Goal: Navigation & Orientation: Find specific page/section

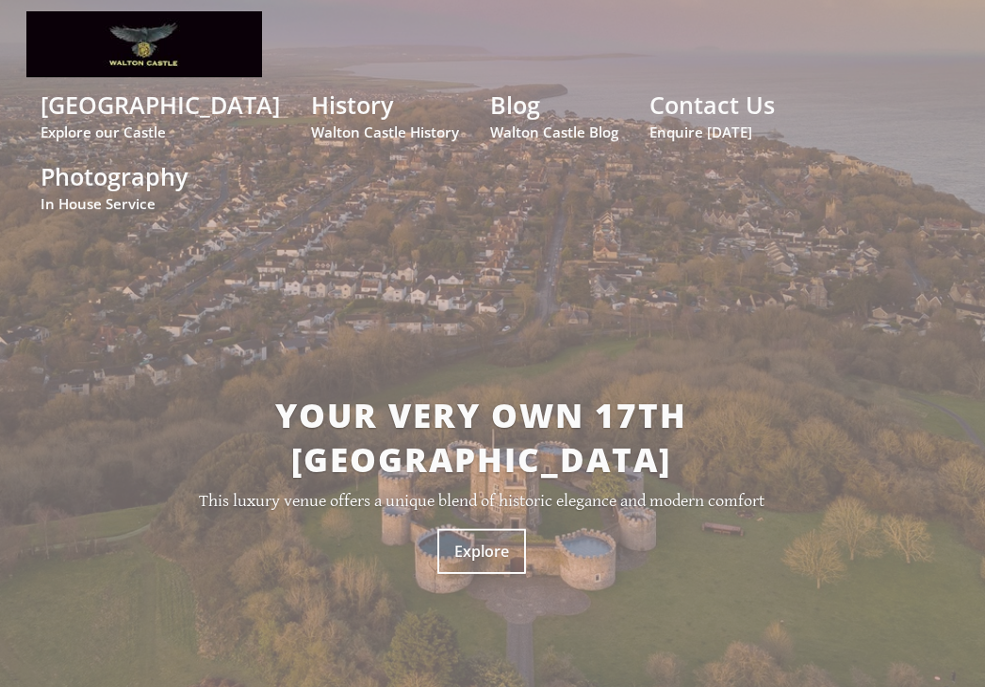
scroll to position [43, 0]
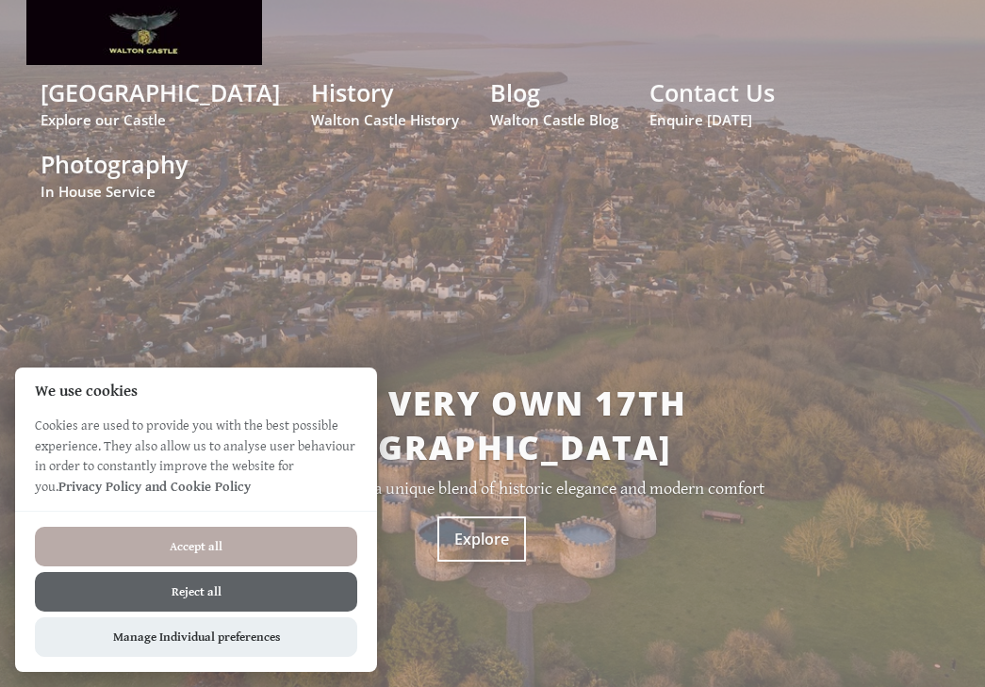
click at [327, 557] on button "Accept all" at bounding box center [196, 547] width 322 height 40
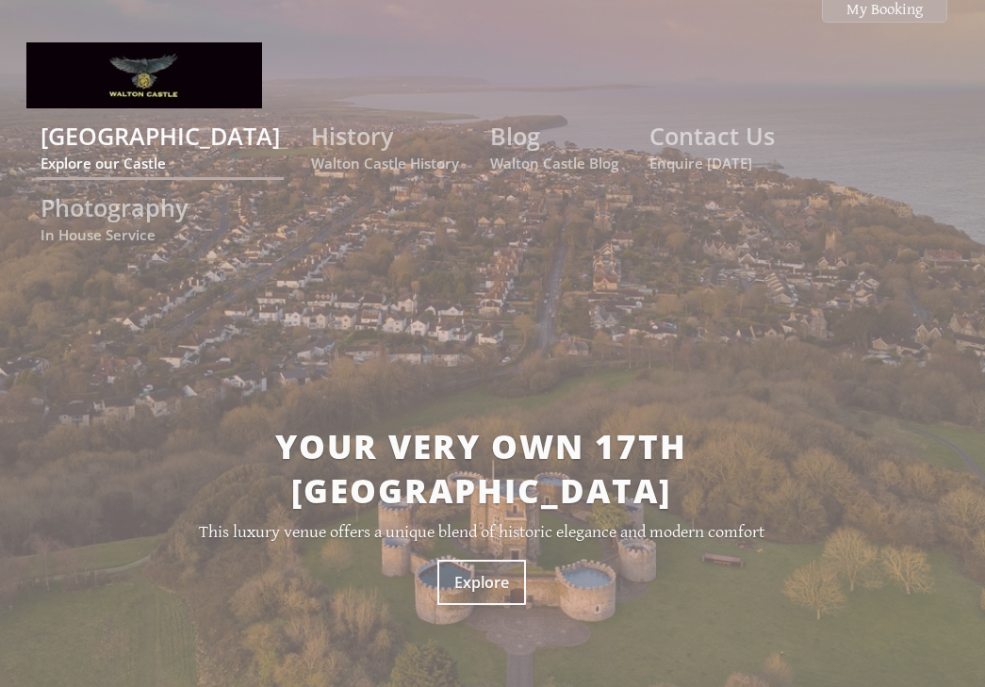
scroll to position [43, 0]
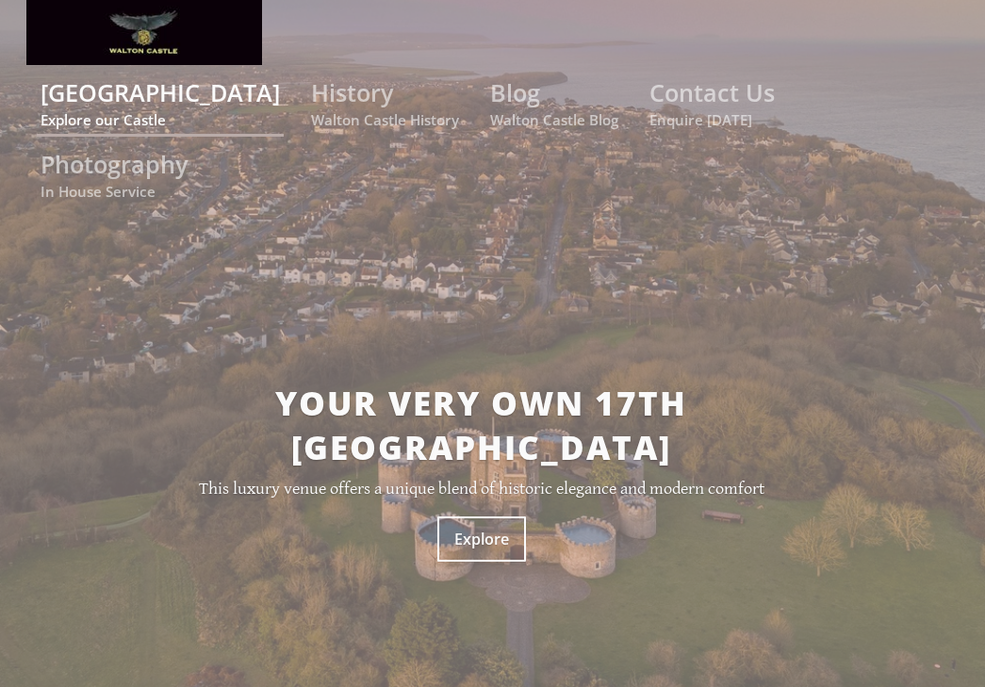
click at [149, 115] on small "Explore our Castle" at bounding box center [160, 119] width 239 height 19
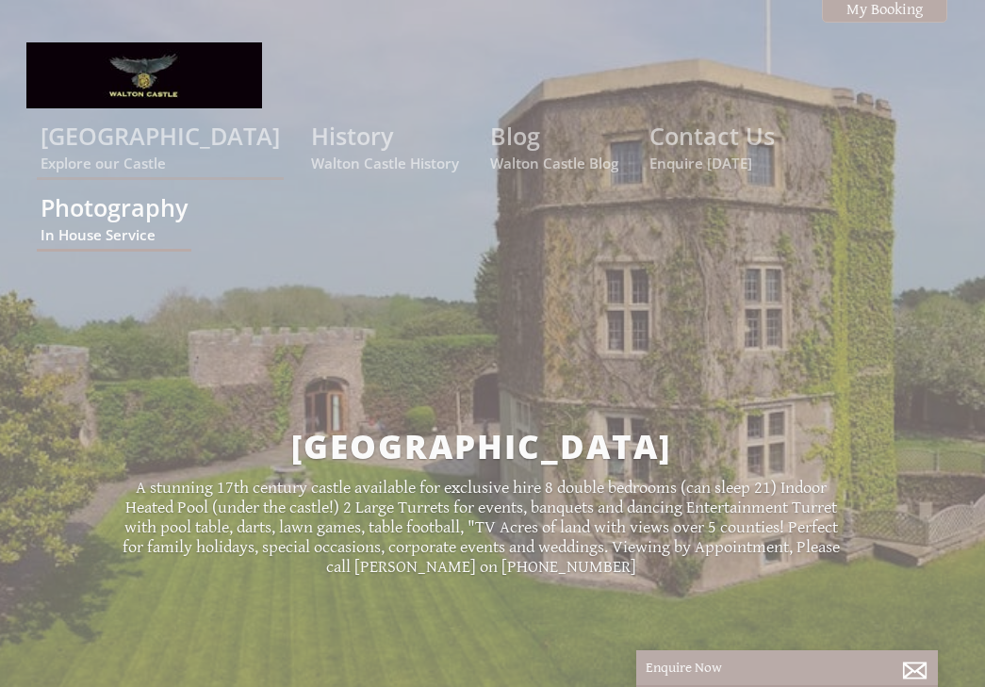
click at [188, 191] on link "Photography In House Service" at bounding box center [114, 217] width 147 height 53
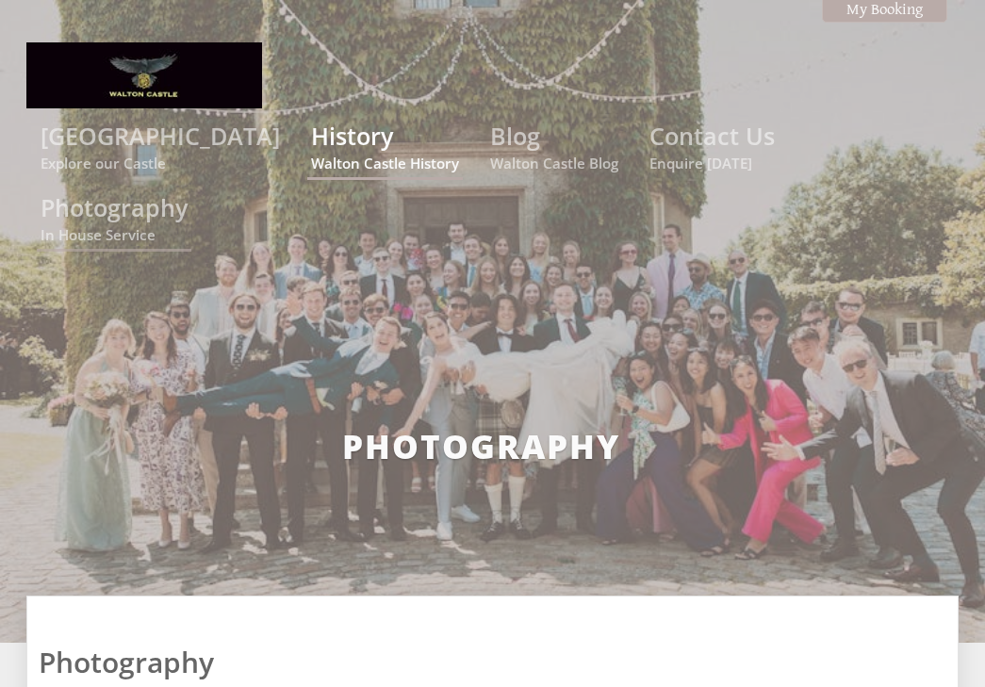
click at [371, 155] on small "Walton Castle History" at bounding box center [385, 163] width 148 height 19
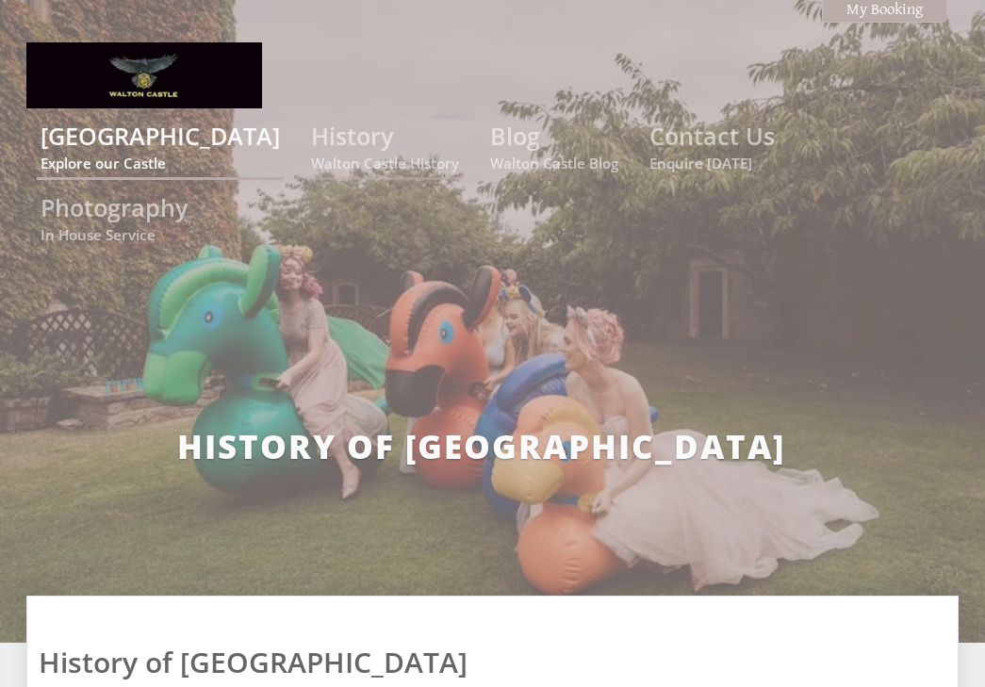
click at [211, 152] on link "Walton Castle Explore our Castle" at bounding box center [160, 146] width 239 height 53
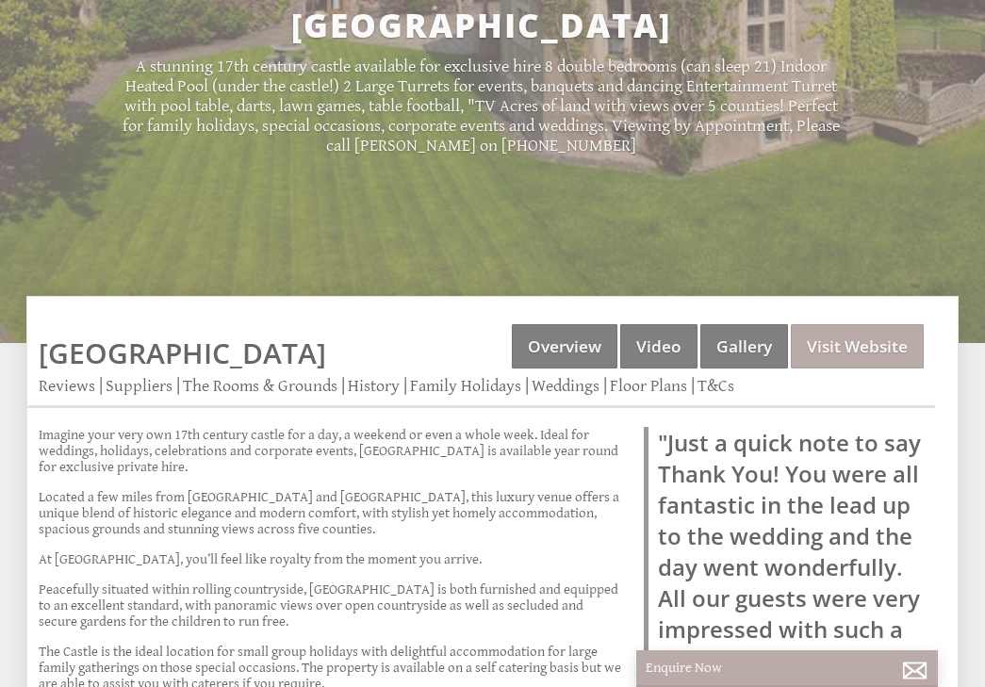
scroll to position [438, 0]
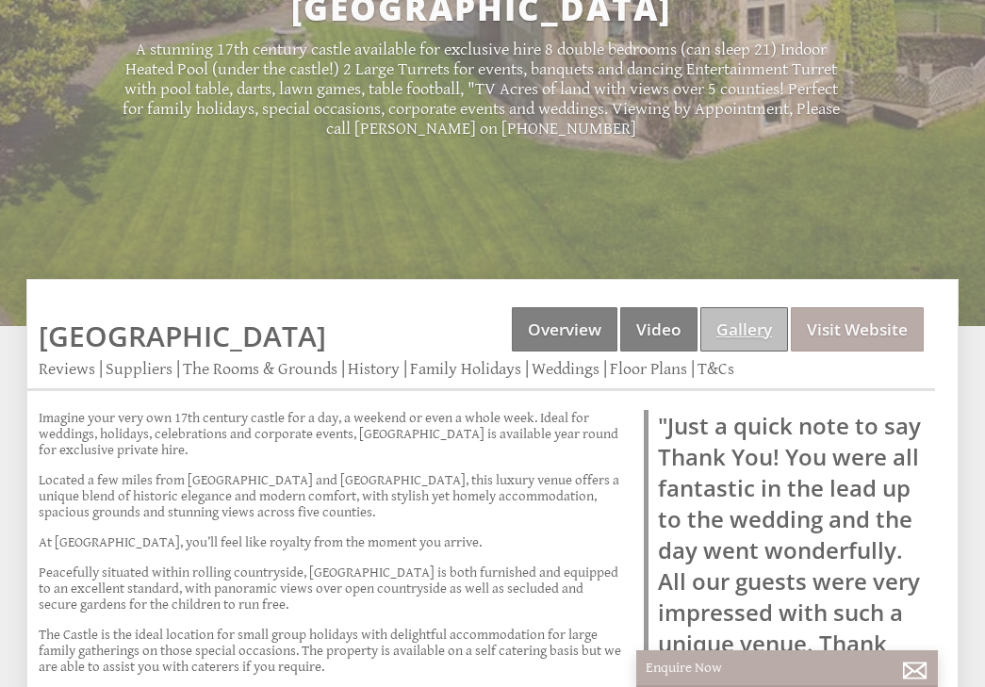
click at [737, 307] on link "Gallery" at bounding box center [744, 329] width 88 height 44
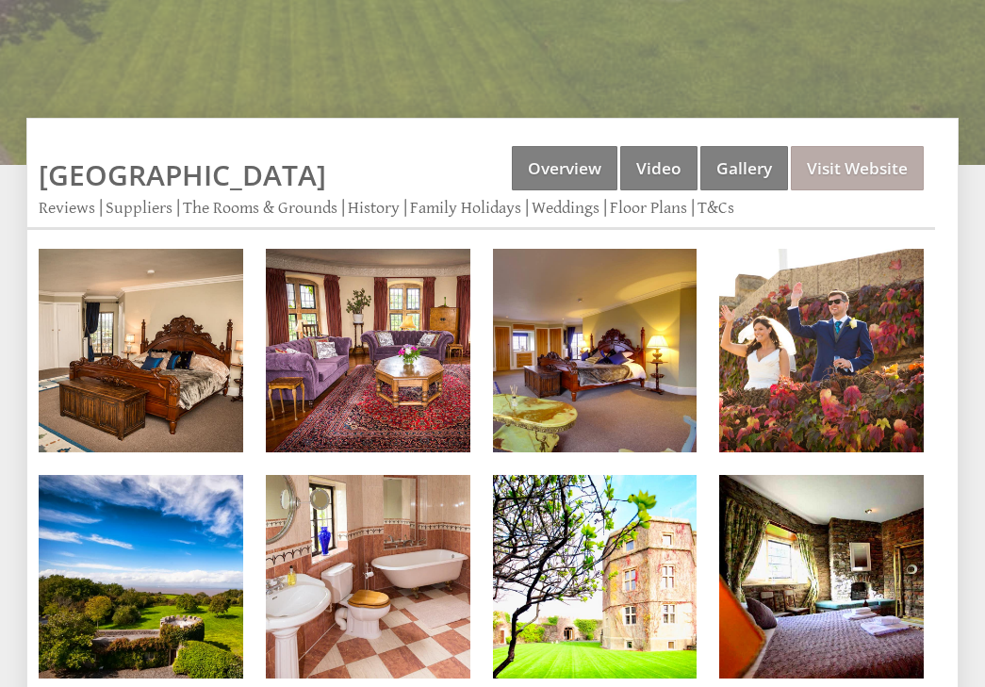
scroll to position [665, 0]
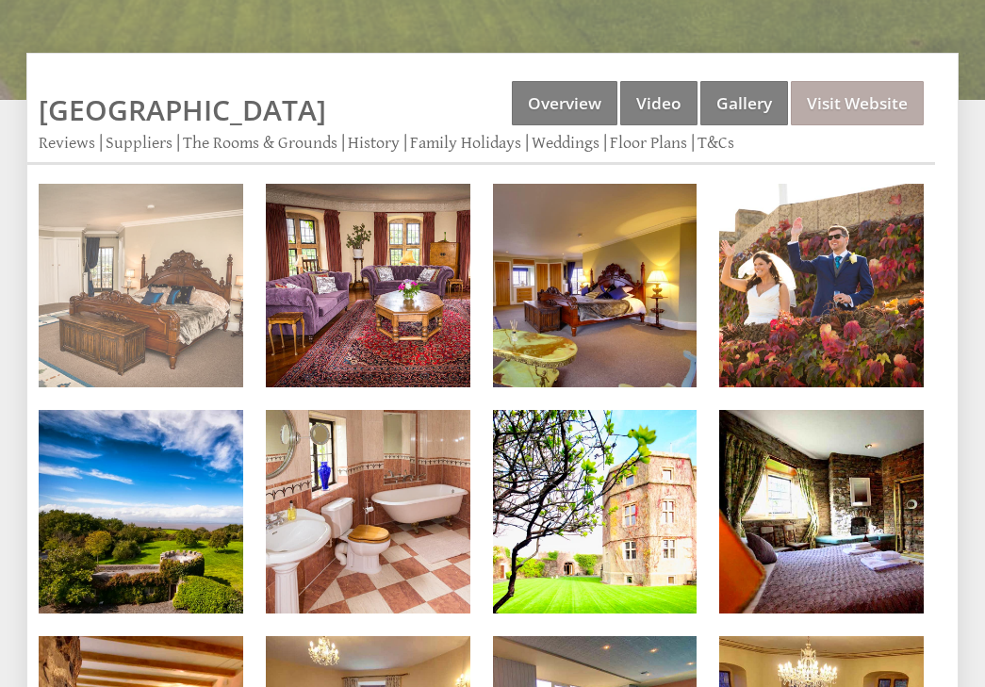
click at [202, 188] on img at bounding box center [141, 286] width 205 height 205
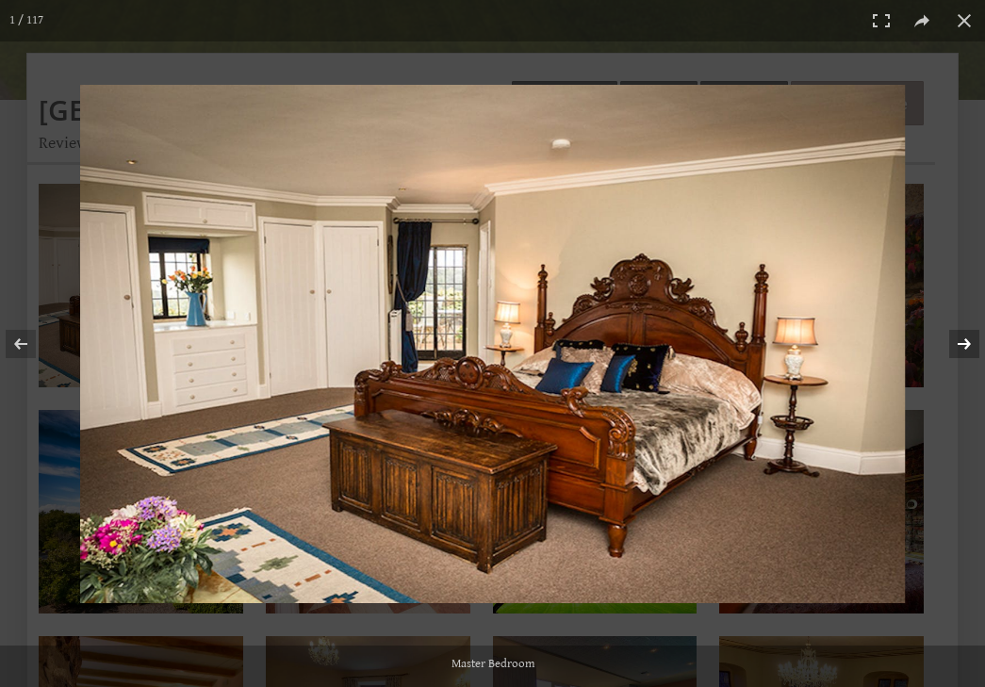
click at [965, 352] on button at bounding box center [952, 344] width 66 height 94
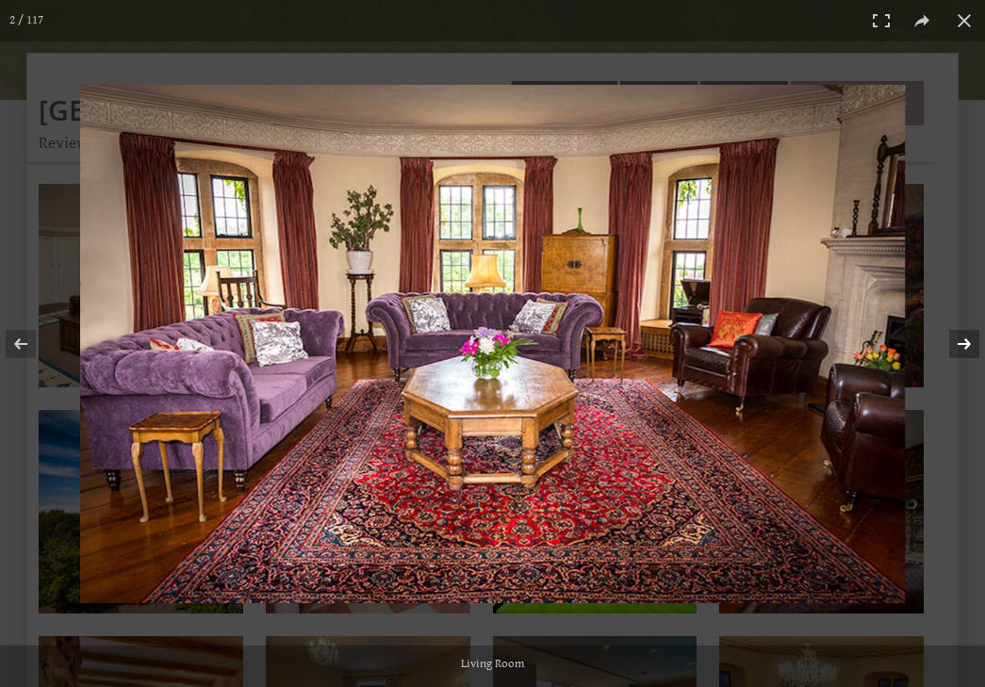
click at [965, 352] on button at bounding box center [952, 344] width 66 height 94
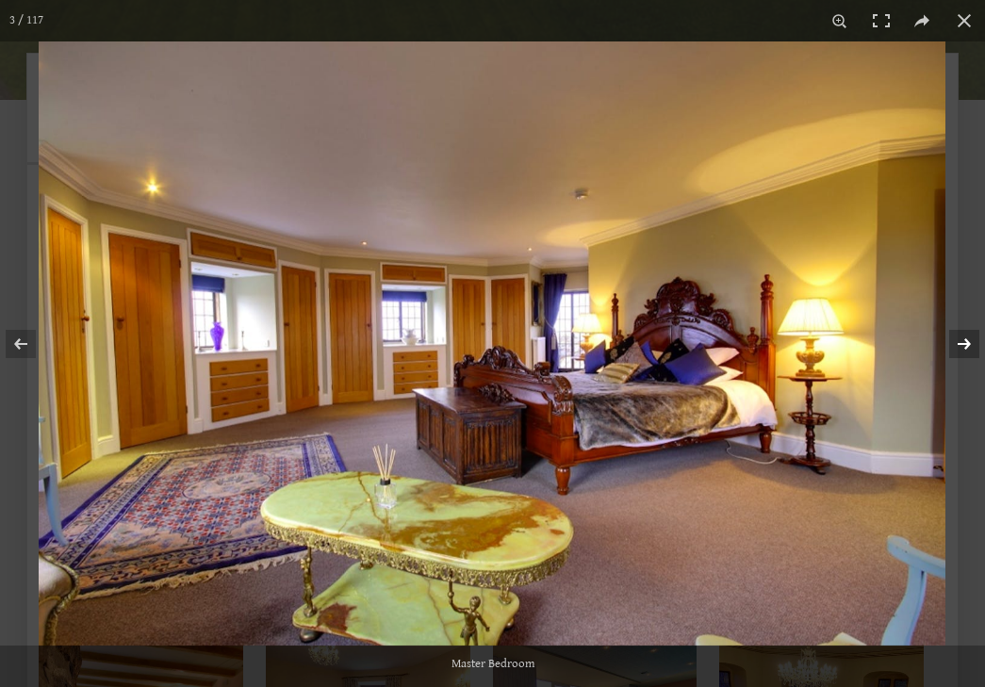
click at [965, 352] on button at bounding box center [952, 344] width 66 height 94
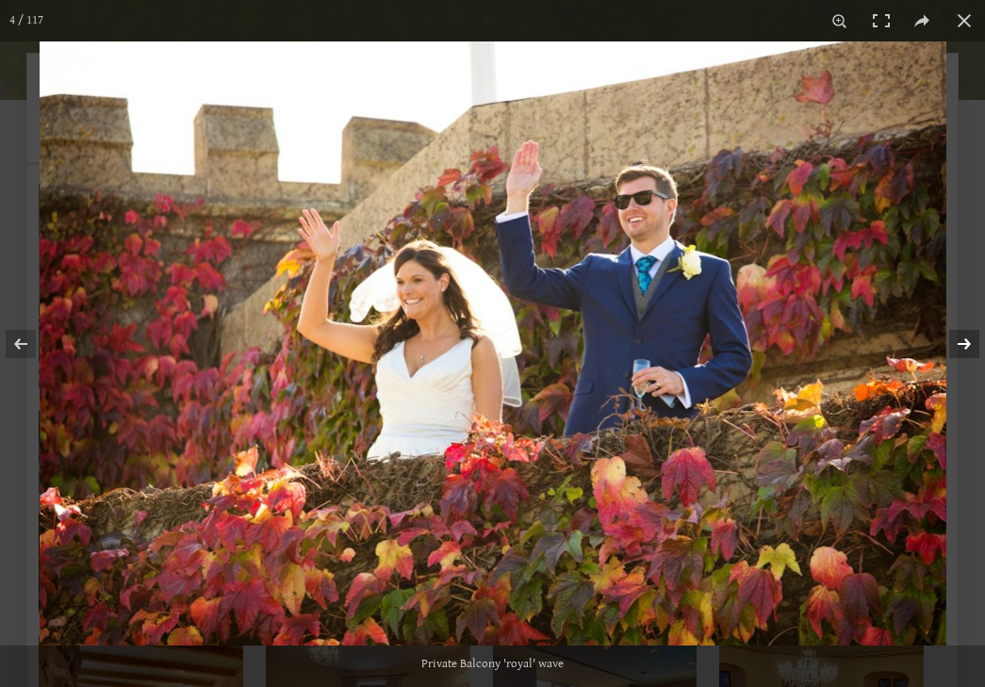
click at [965, 352] on button at bounding box center [952, 344] width 66 height 94
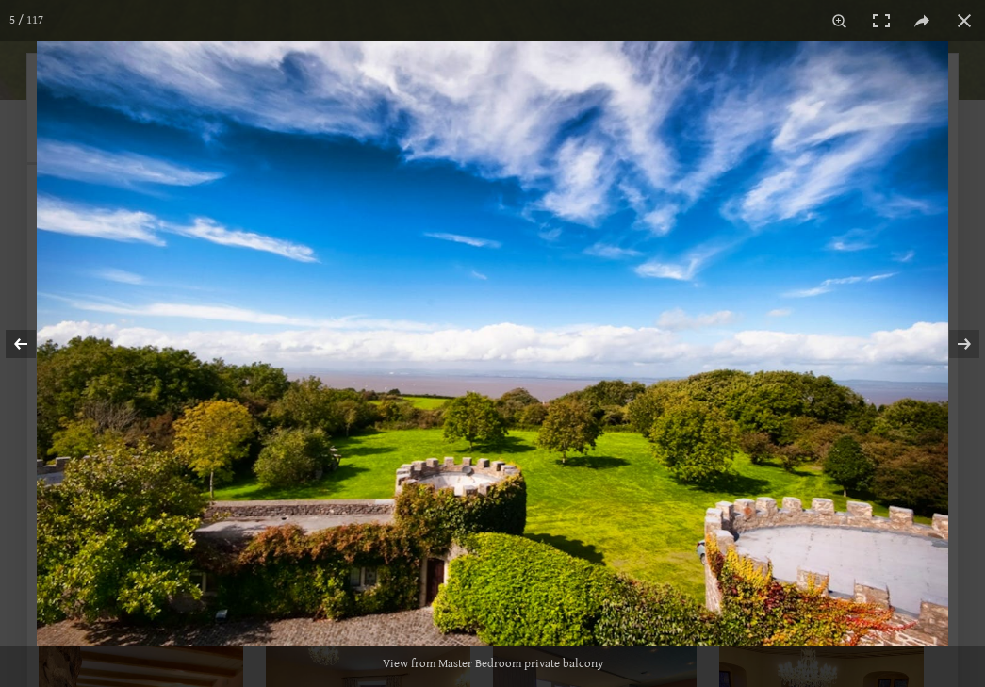
click at [29, 337] on button at bounding box center [33, 344] width 66 height 94
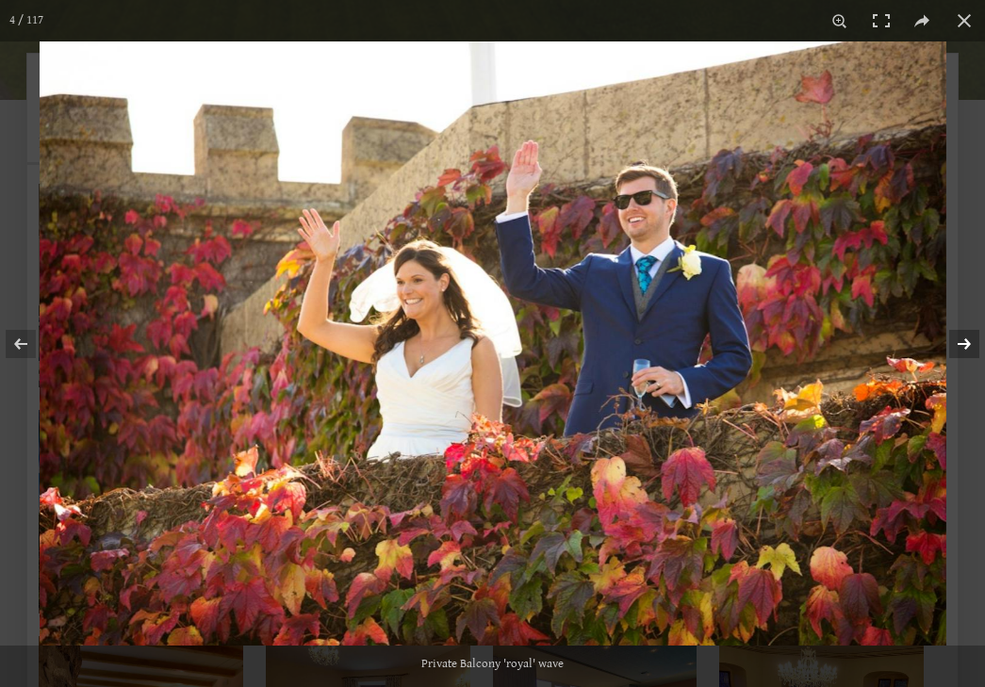
click at [956, 350] on button at bounding box center [952, 344] width 66 height 94
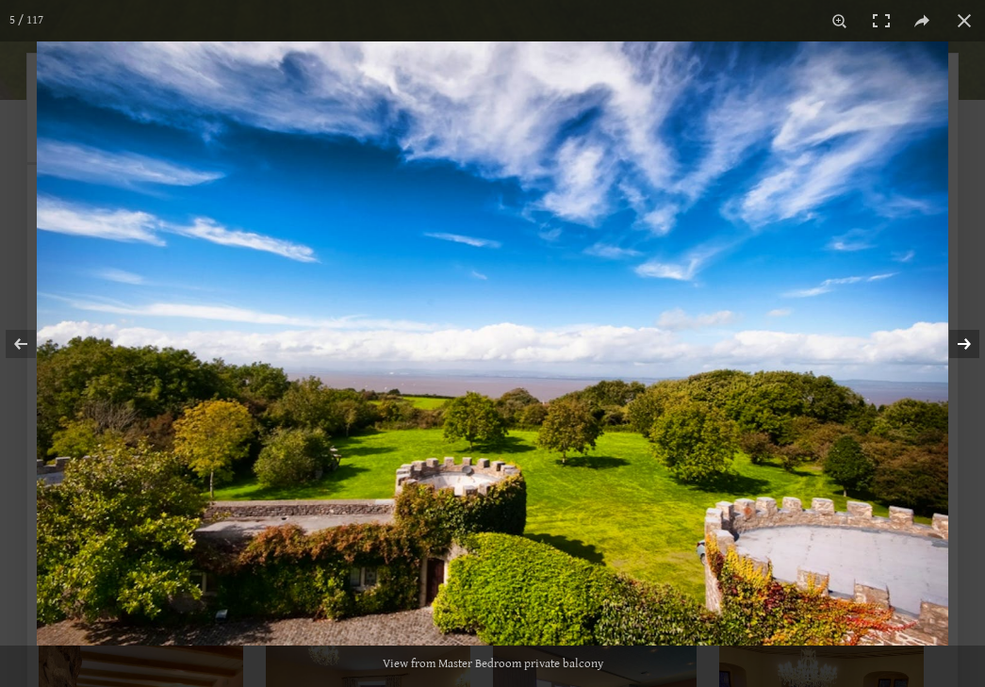
click at [956, 350] on button at bounding box center [952, 344] width 66 height 94
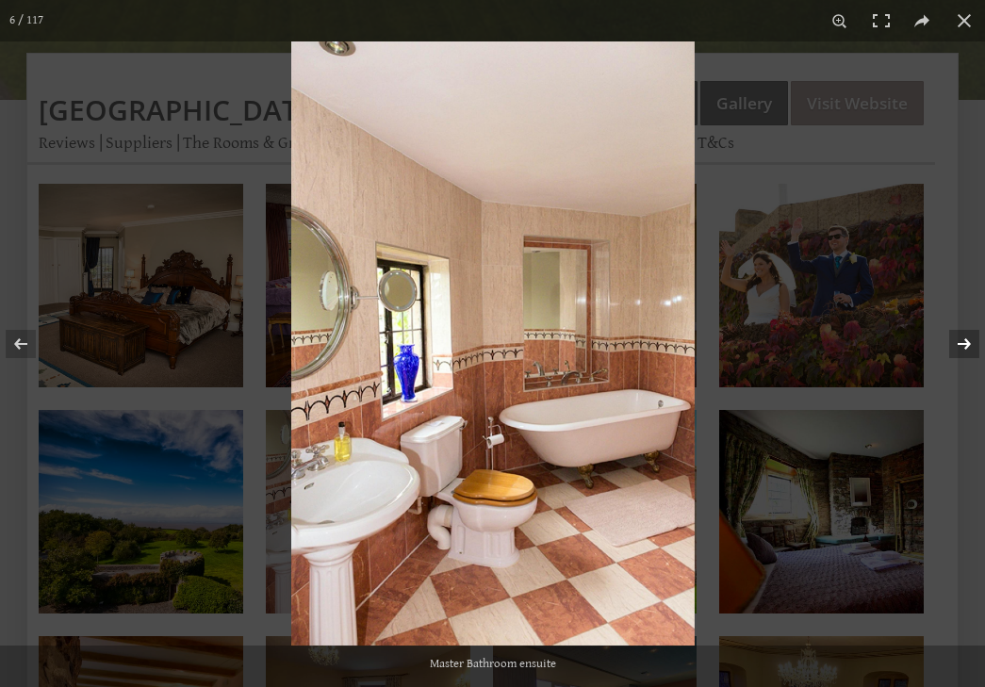
click at [956, 350] on button at bounding box center [952, 344] width 66 height 94
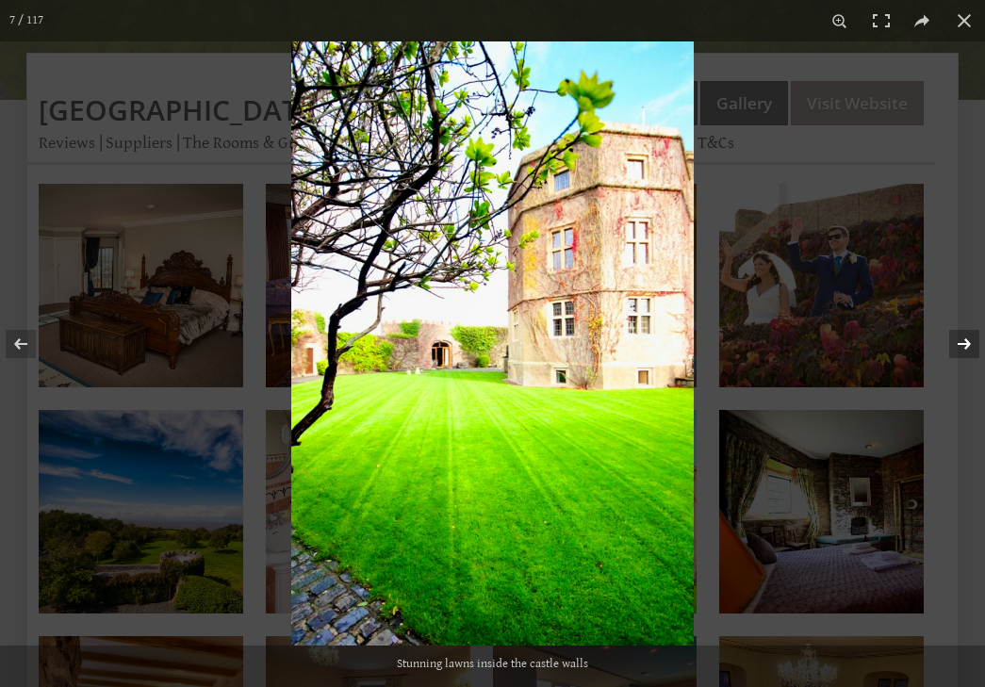
click at [956, 350] on button at bounding box center [952, 344] width 66 height 94
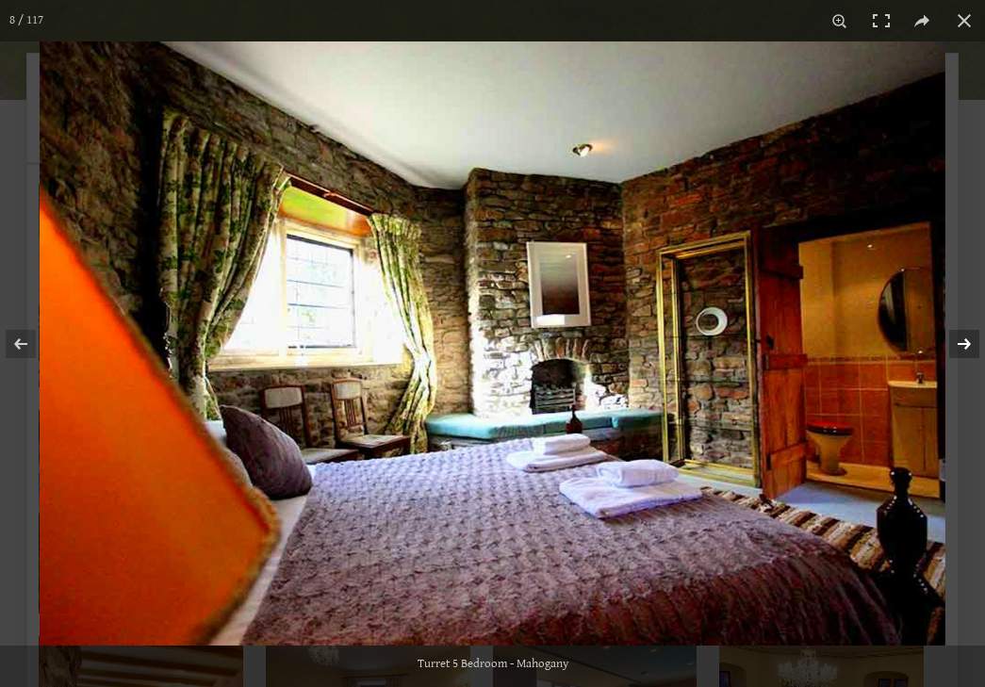
click at [956, 350] on button at bounding box center [952, 344] width 66 height 94
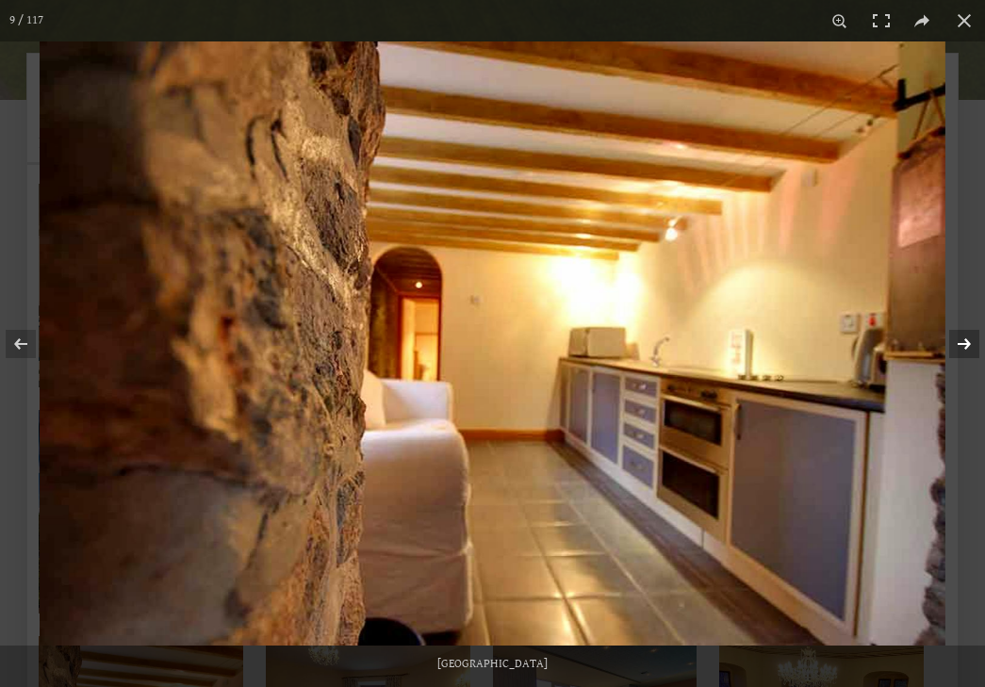
click at [956, 350] on button at bounding box center [952, 344] width 66 height 94
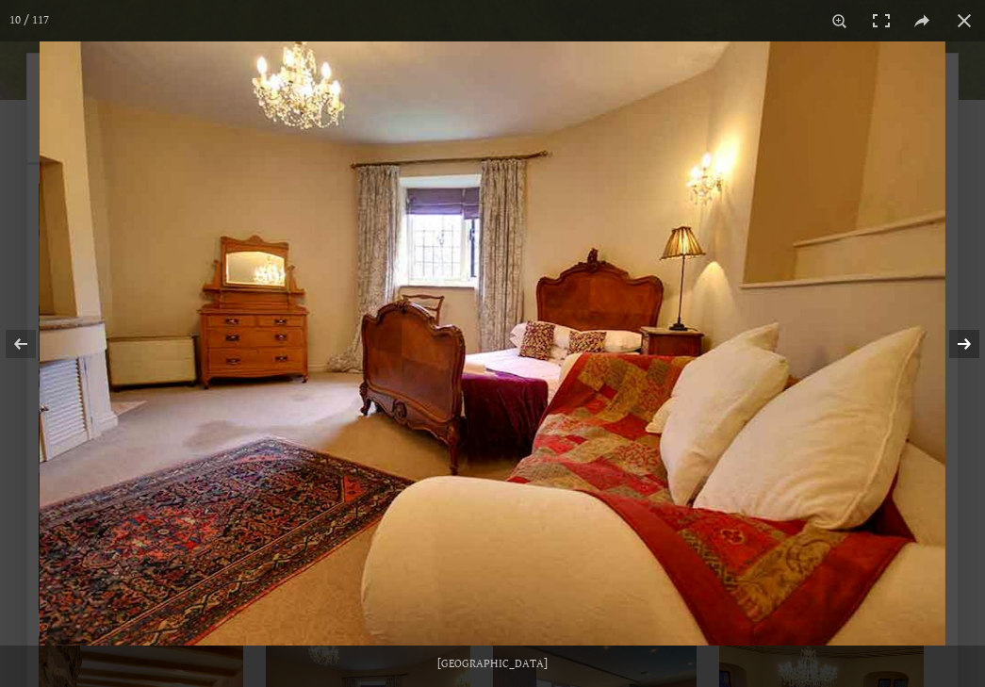
click at [956, 350] on button at bounding box center [952, 344] width 66 height 94
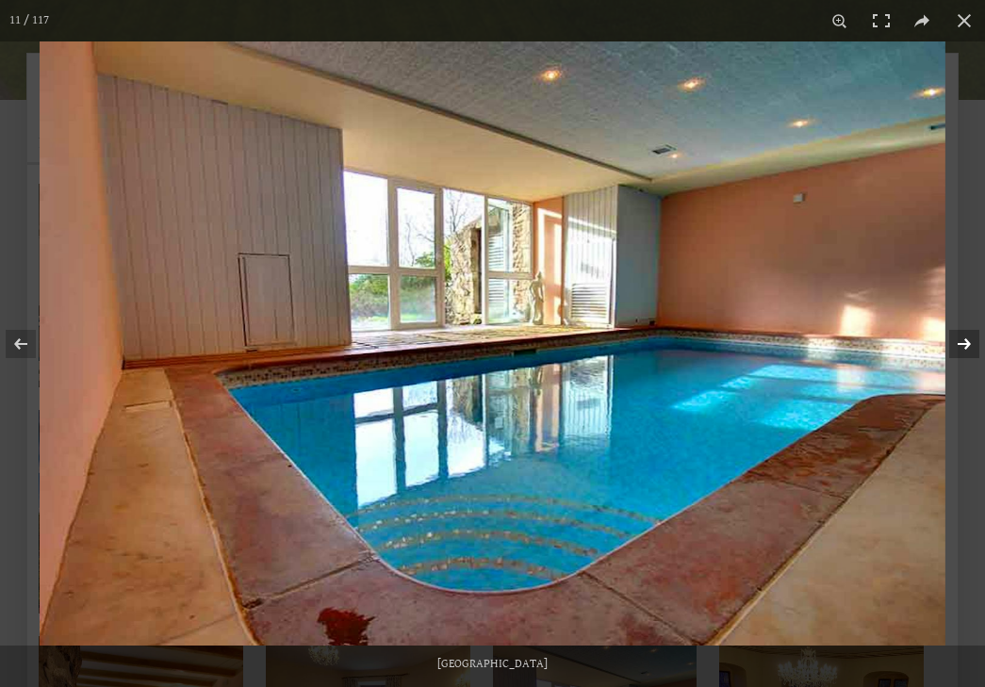
click at [956, 350] on button at bounding box center [952, 344] width 66 height 94
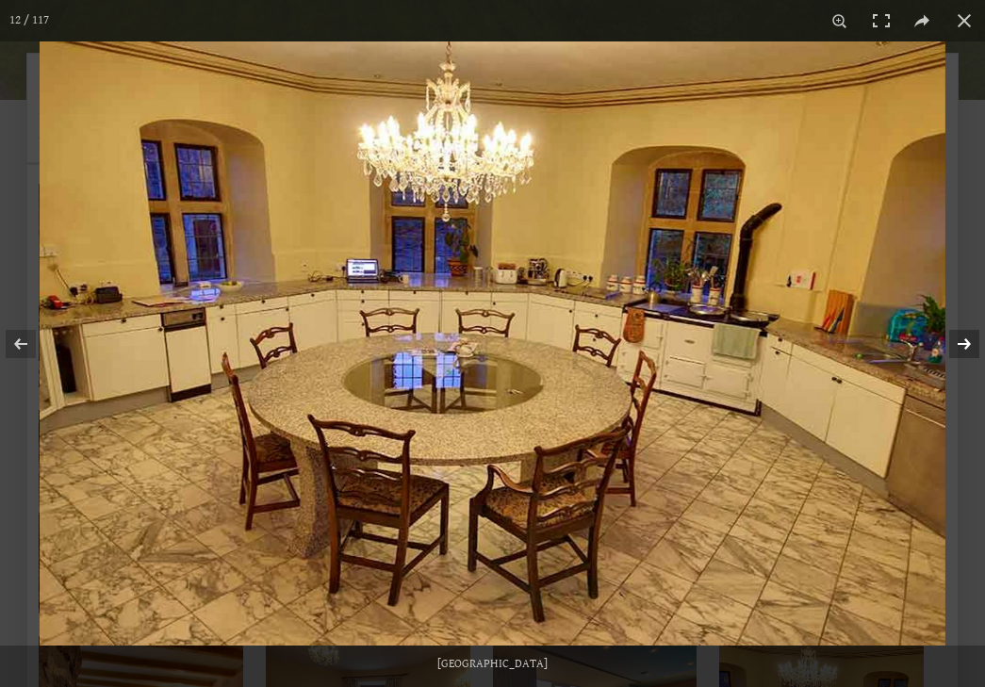
click at [956, 350] on button at bounding box center [952, 344] width 66 height 94
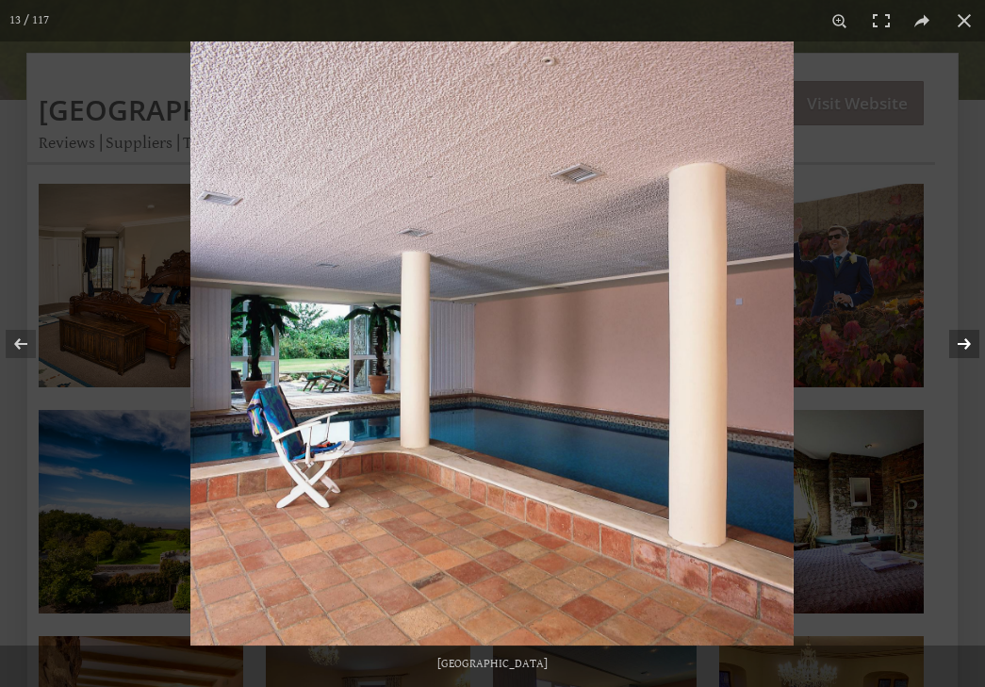
click at [956, 350] on button at bounding box center [952, 344] width 66 height 94
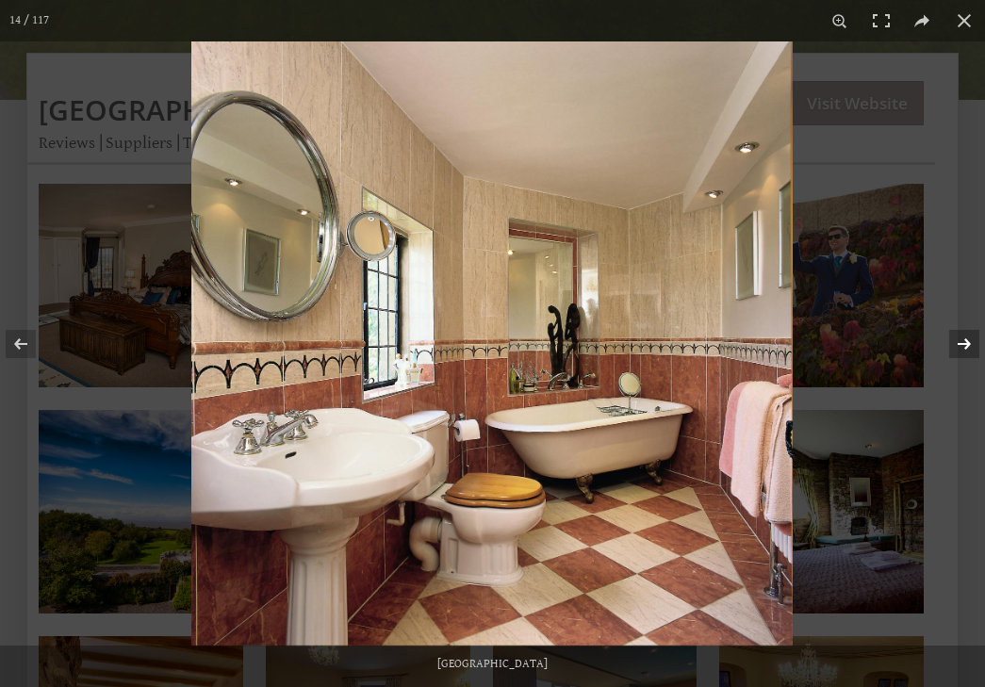
click at [956, 350] on button at bounding box center [952, 344] width 66 height 94
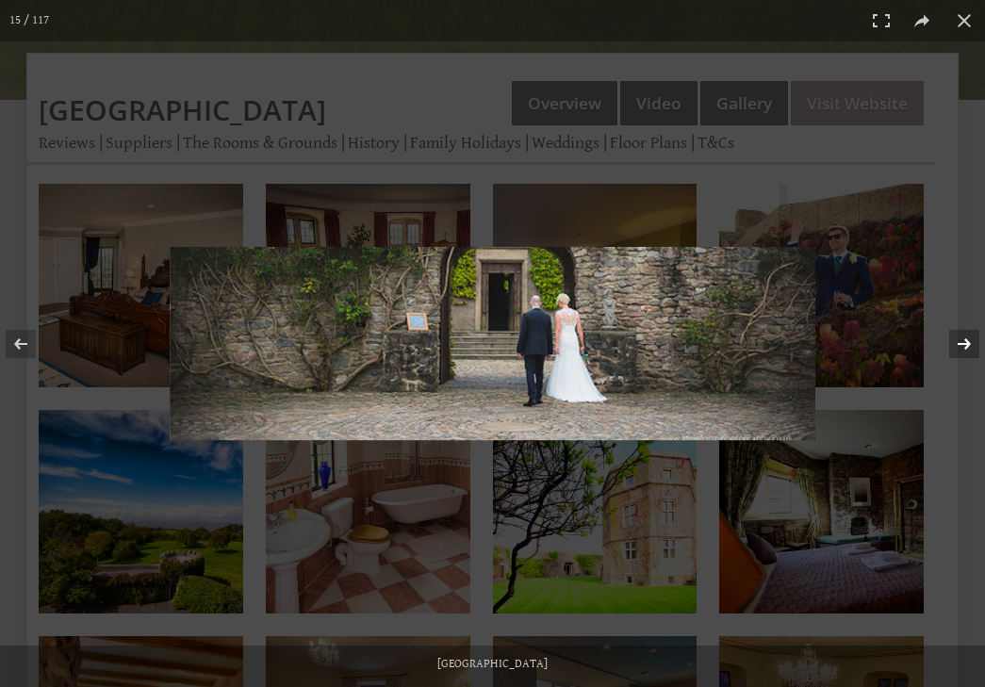
click at [956, 350] on button at bounding box center [952, 344] width 66 height 94
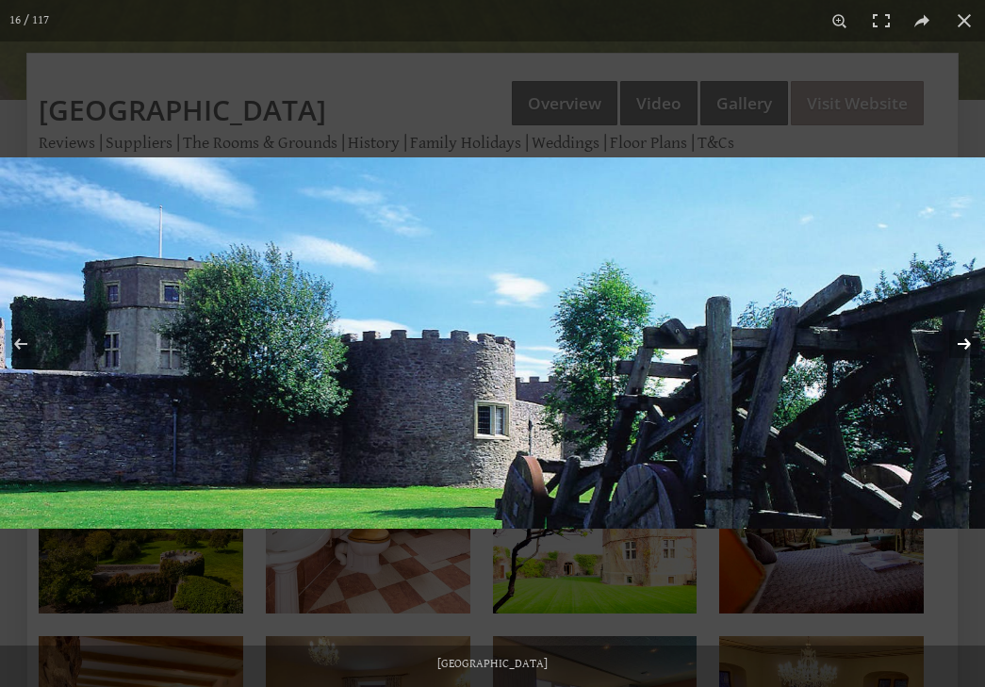
click at [956, 350] on button at bounding box center [952, 344] width 66 height 94
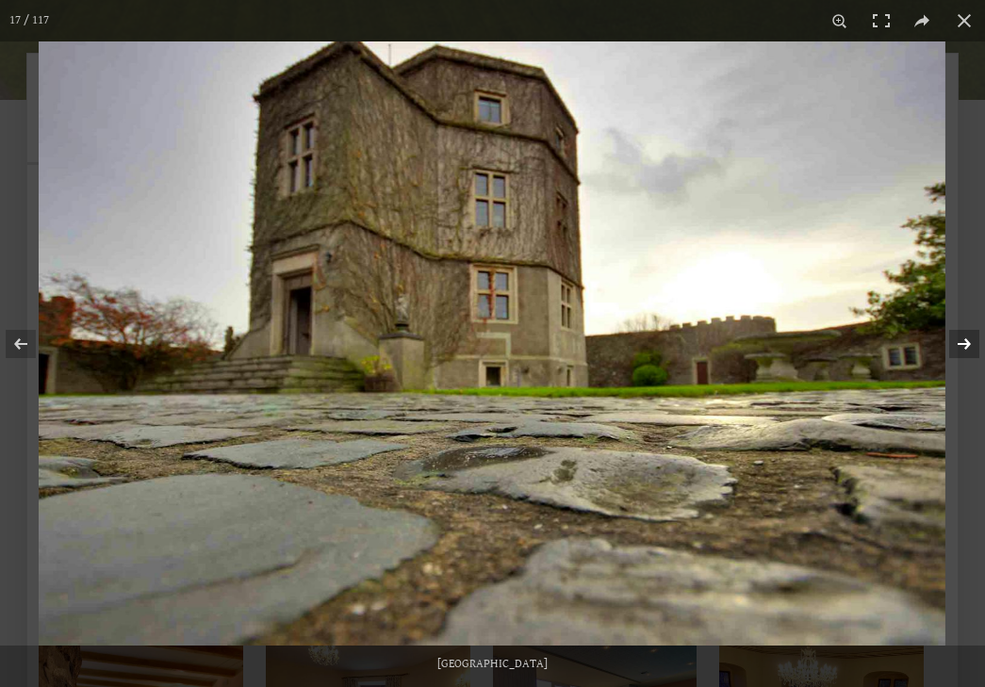
click at [956, 350] on button at bounding box center [952, 344] width 66 height 94
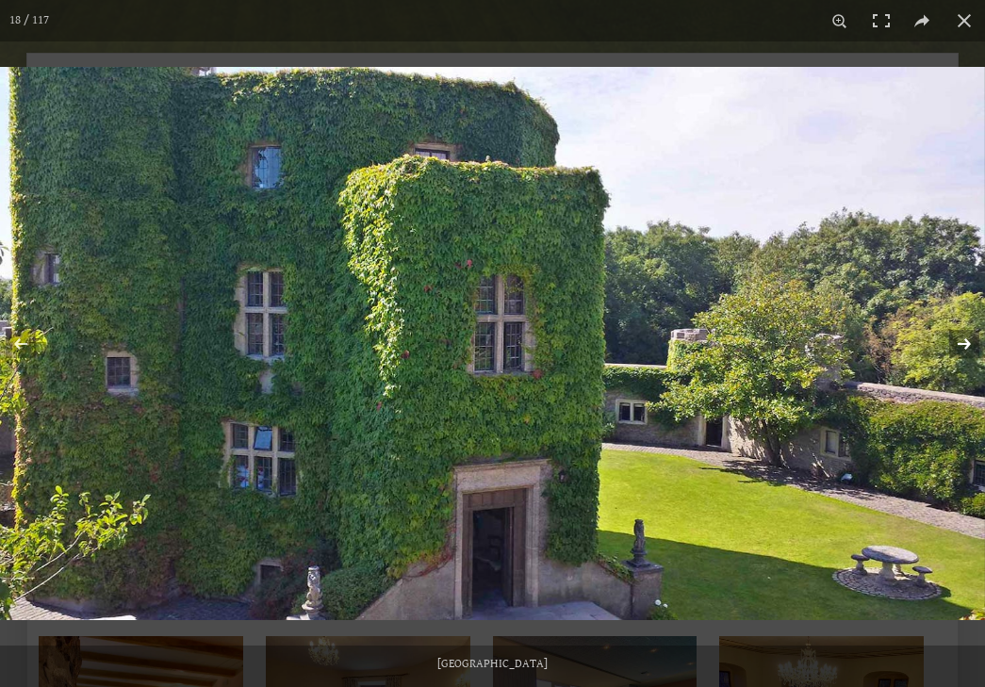
click at [956, 350] on button at bounding box center [952, 344] width 66 height 94
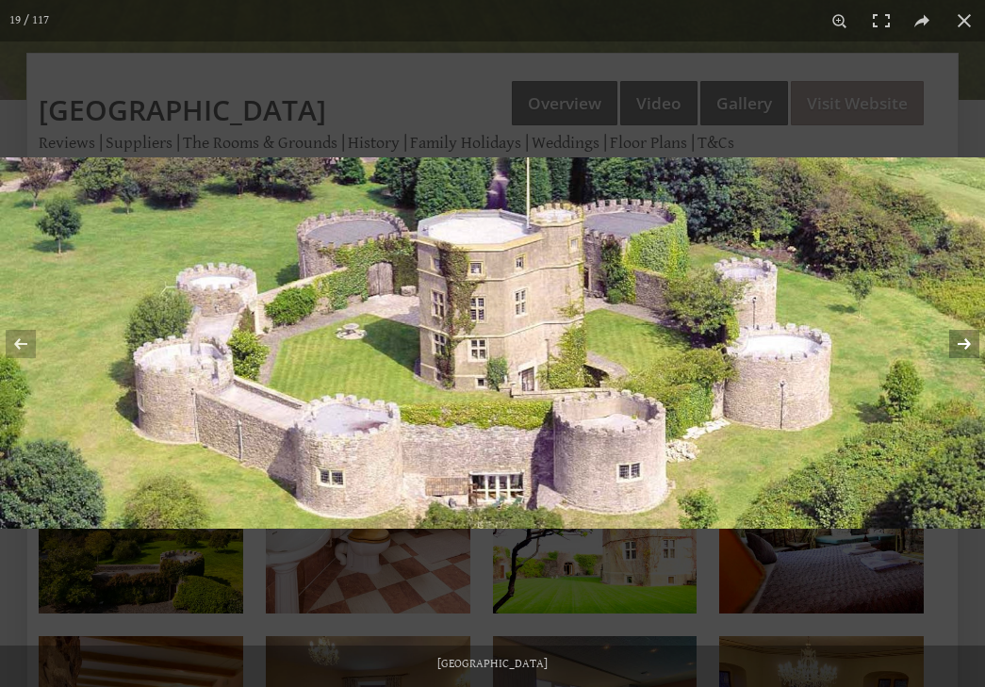
click at [955, 344] on button at bounding box center [952, 344] width 66 height 94
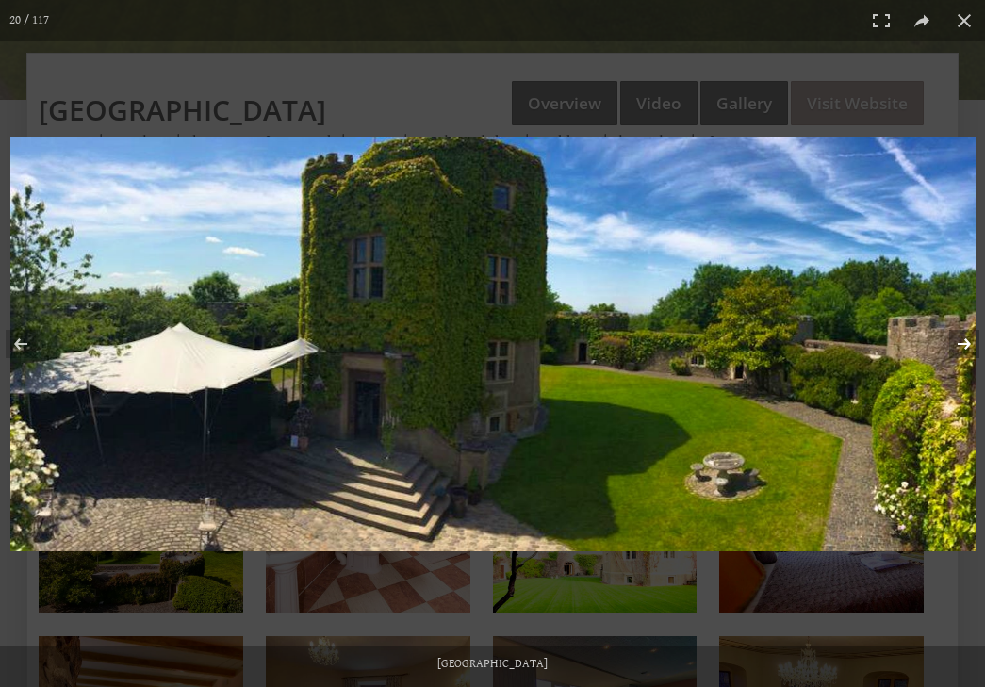
click at [955, 344] on button at bounding box center [952, 344] width 66 height 94
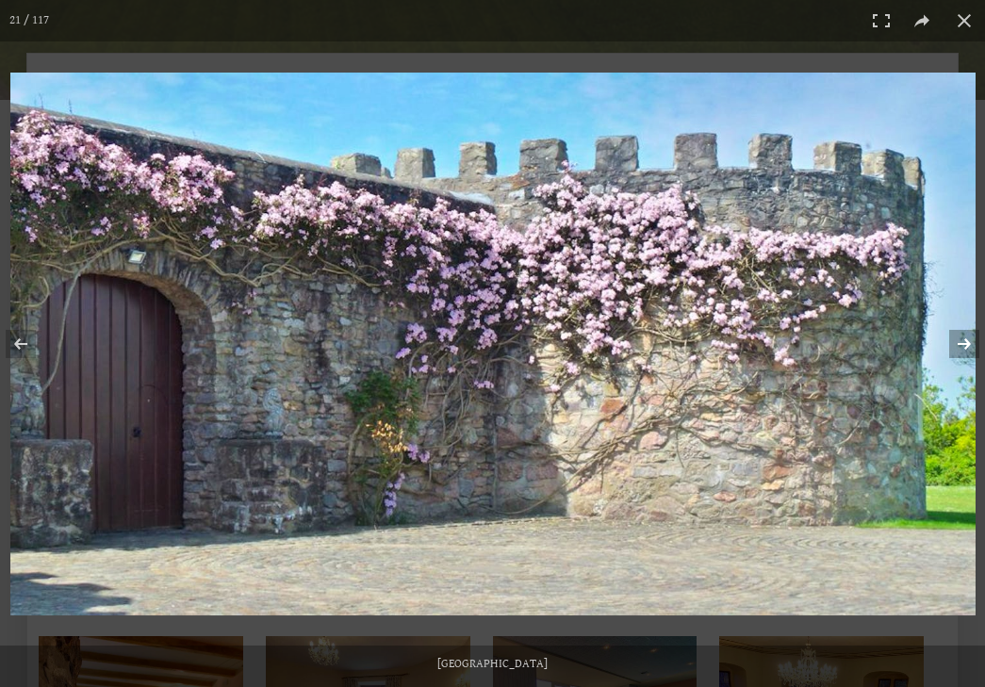
click at [955, 344] on button at bounding box center [952, 344] width 66 height 94
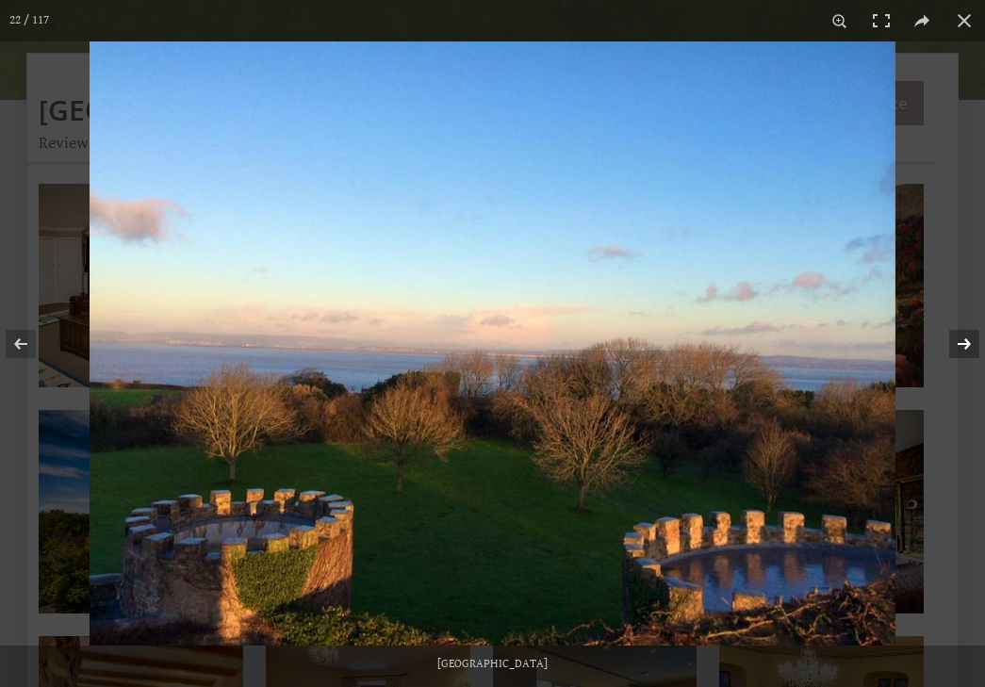
click at [955, 344] on button at bounding box center [952, 344] width 66 height 94
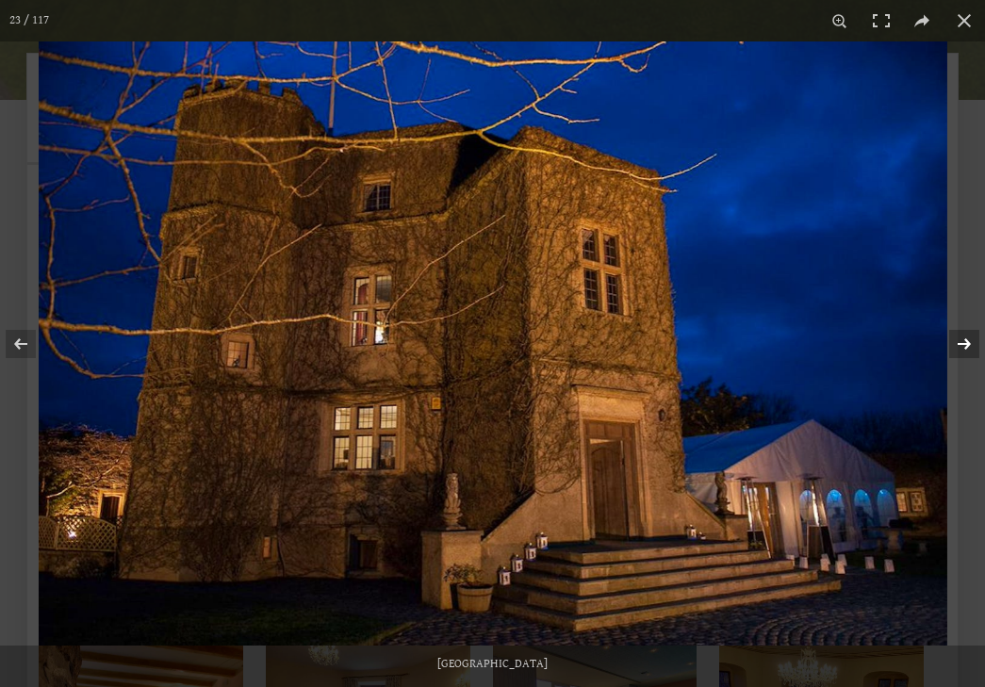
click at [955, 344] on button at bounding box center [952, 344] width 66 height 94
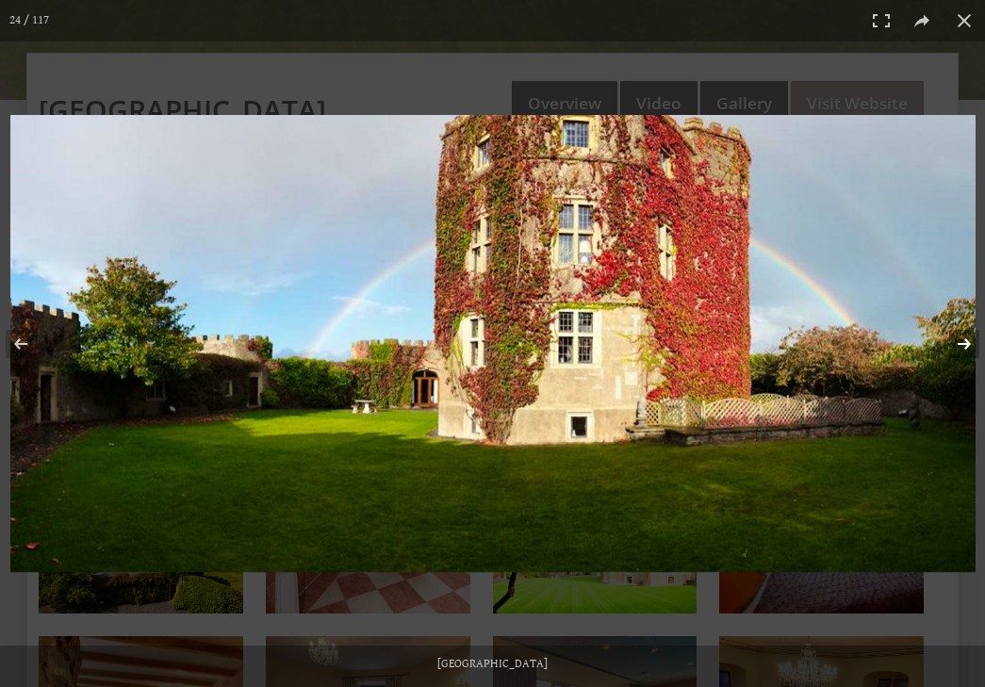
click at [955, 344] on button at bounding box center [952, 344] width 66 height 94
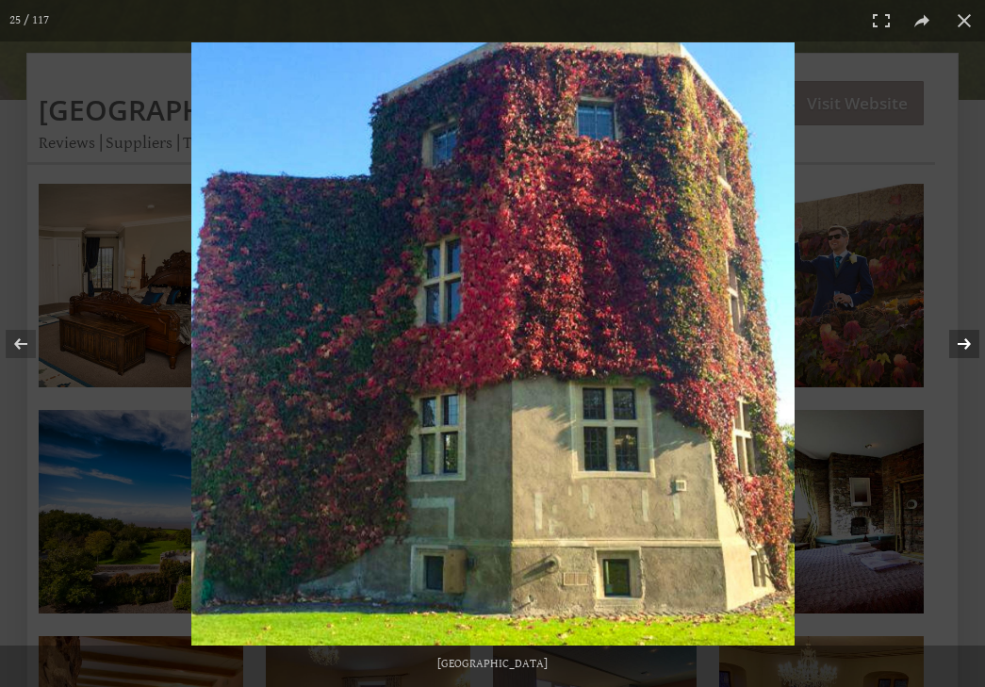
click at [955, 344] on button at bounding box center [952, 344] width 66 height 94
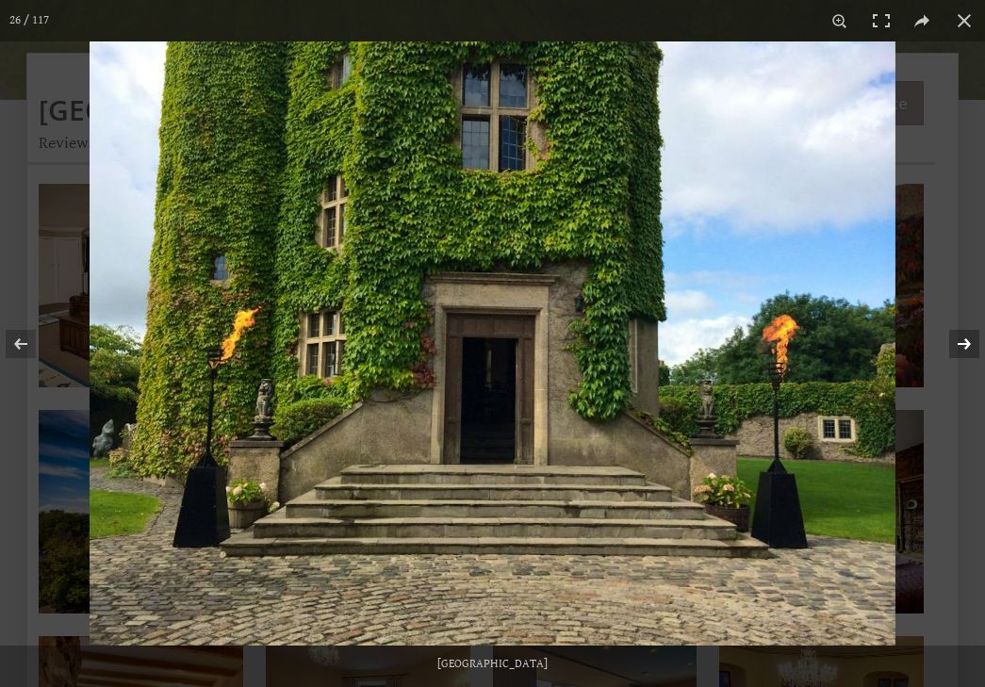
click at [955, 344] on button at bounding box center [952, 344] width 66 height 94
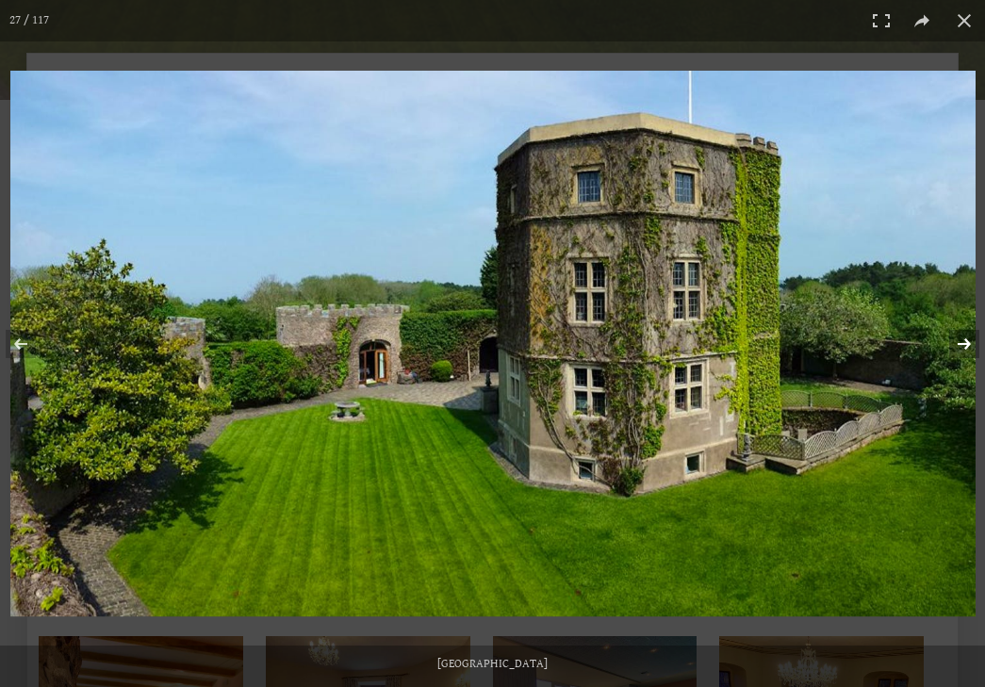
click at [955, 344] on button at bounding box center [952, 344] width 66 height 94
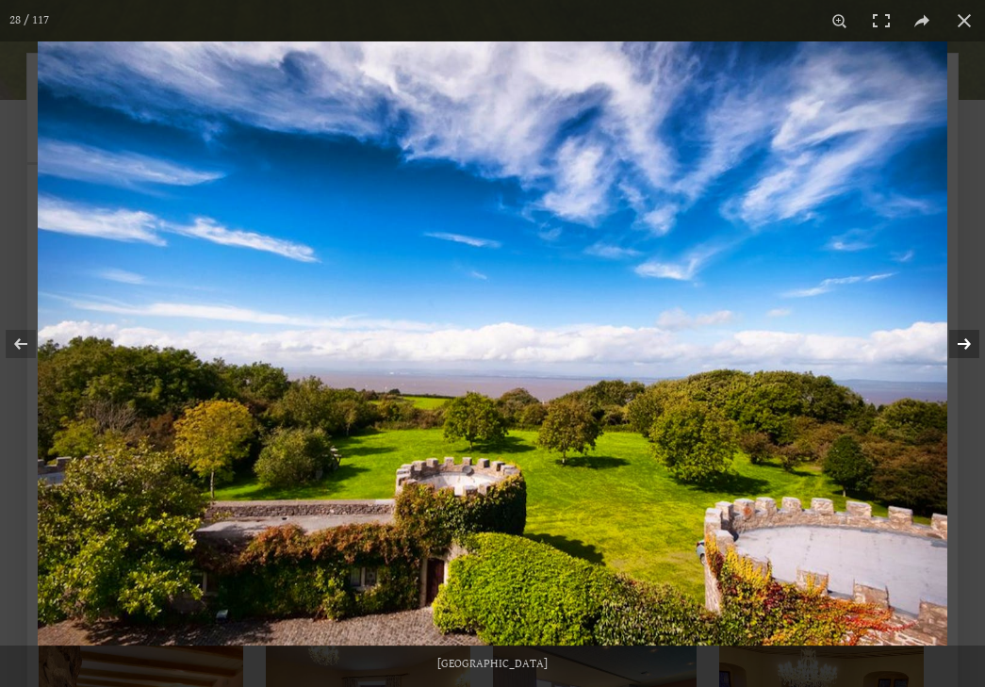
click at [955, 344] on button at bounding box center [952, 344] width 66 height 94
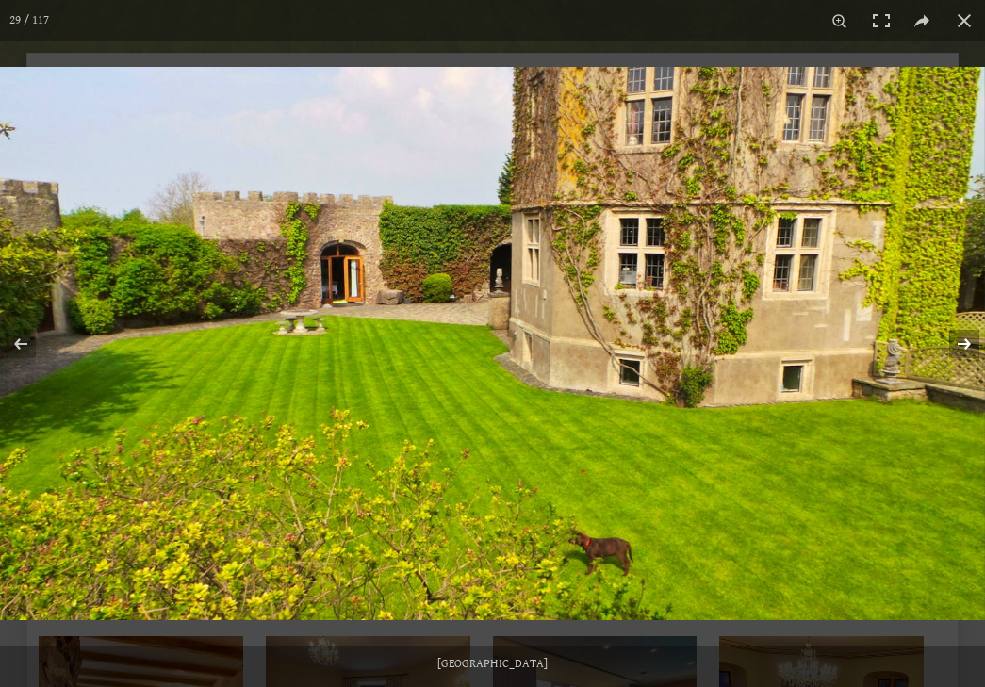
click at [955, 344] on button at bounding box center [952, 344] width 66 height 94
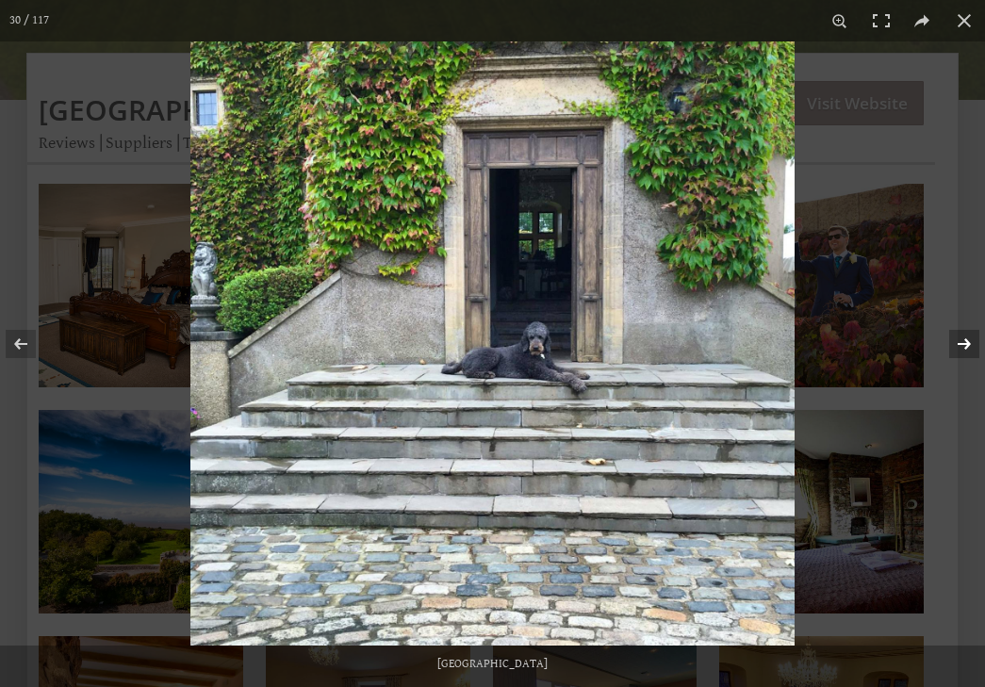
click at [960, 329] on button at bounding box center [952, 344] width 66 height 94
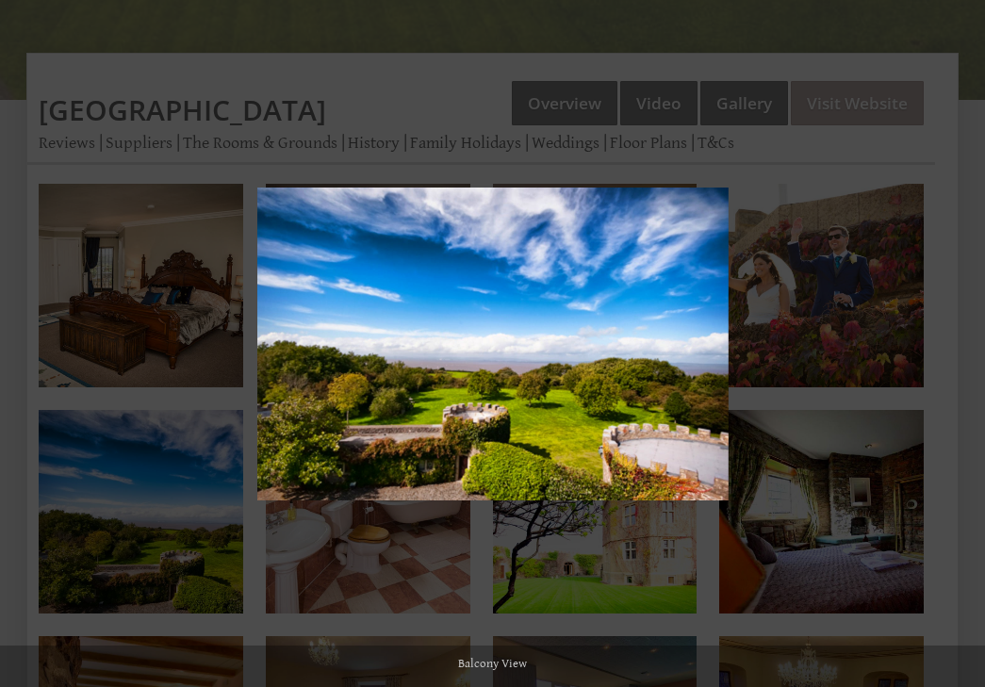
click at [970, 335] on button at bounding box center [952, 344] width 66 height 94
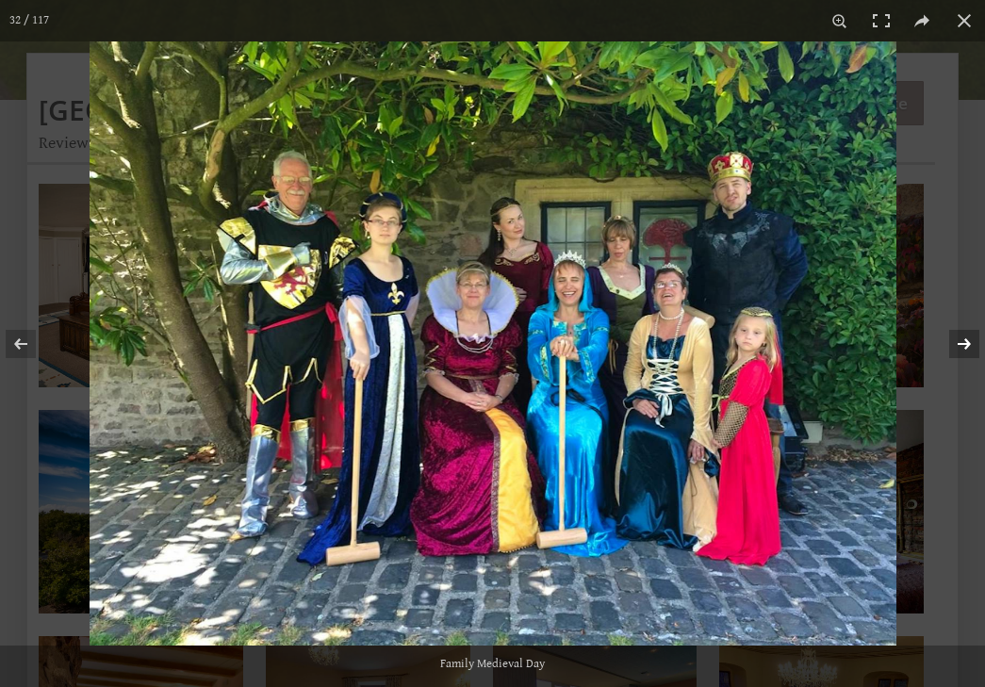
click at [970, 335] on button at bounding box center [952, 344] width 66 height 94
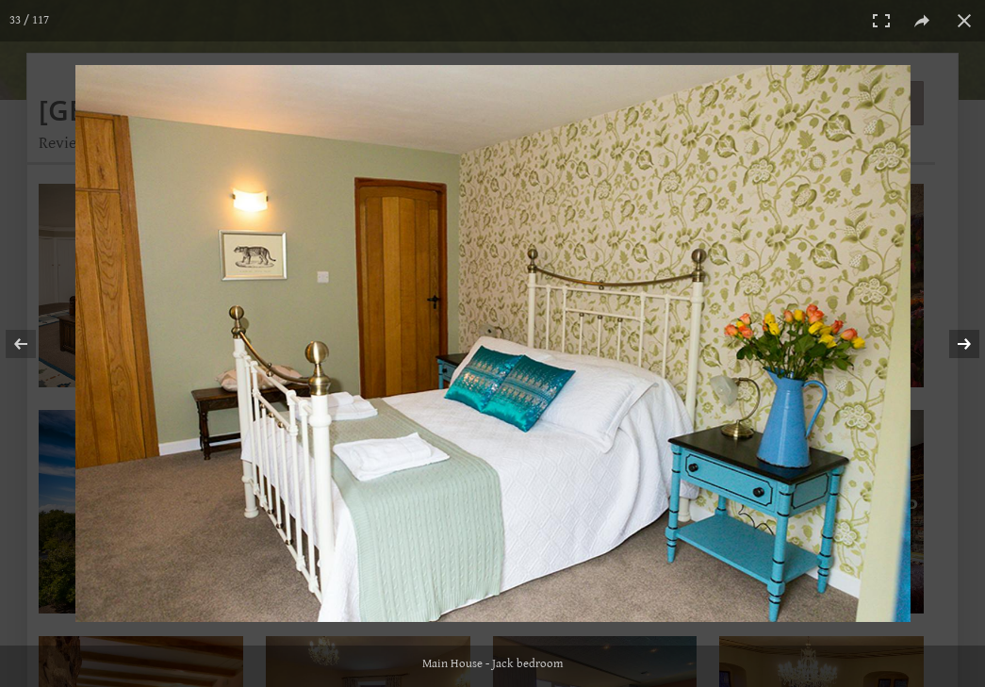
click at [970, 335] on button at bounding box center [952, 344] width 66 height 94
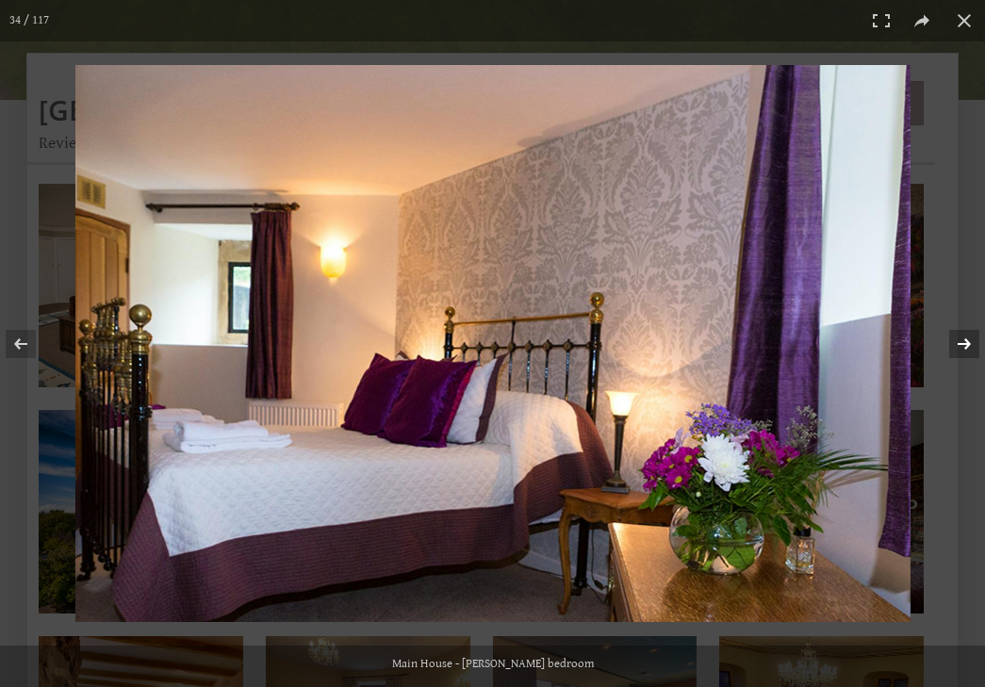
click at [970, 335] on button at bounding box center [952, 344] width 66 height 94
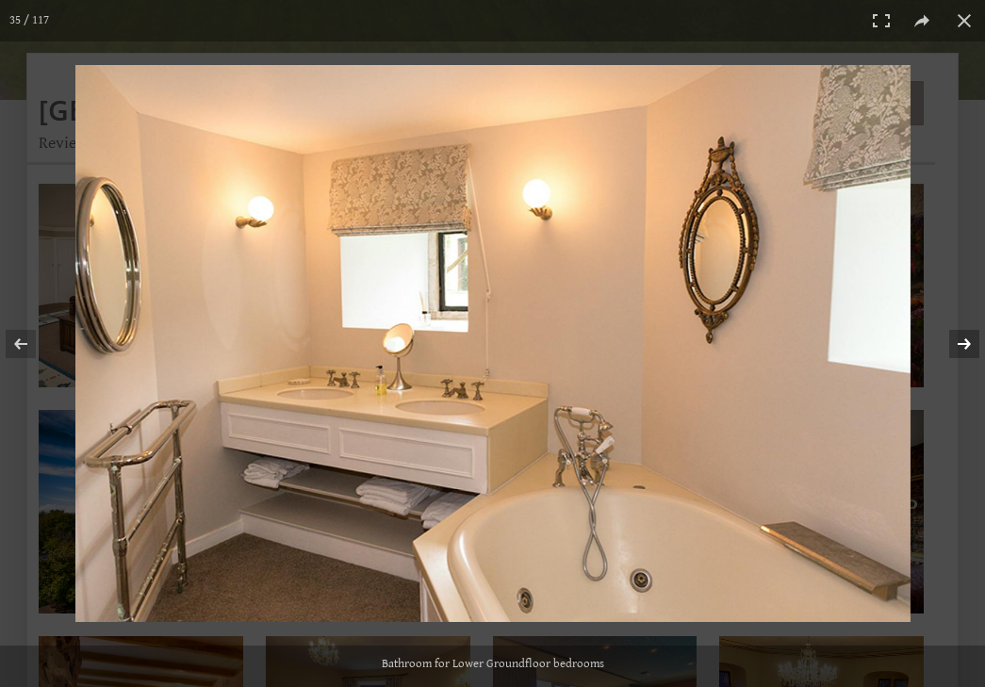
click at [970, 335] on button at bounding box center [952, 344] width 66 height 94
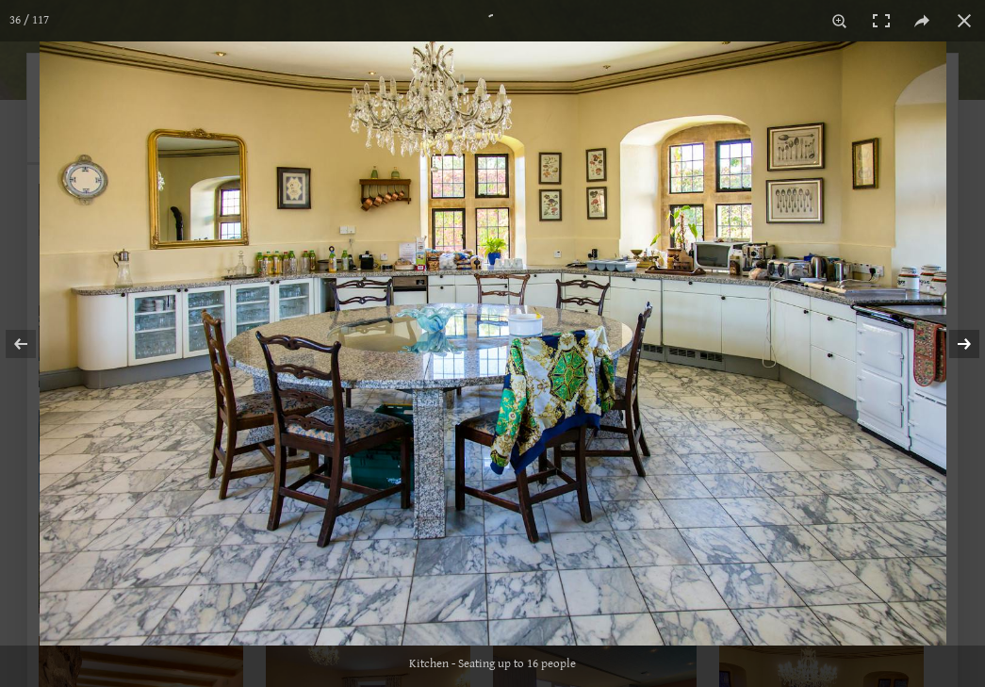
click at [970, 335] on button at bounding box center [952, 344] width 66 height 94
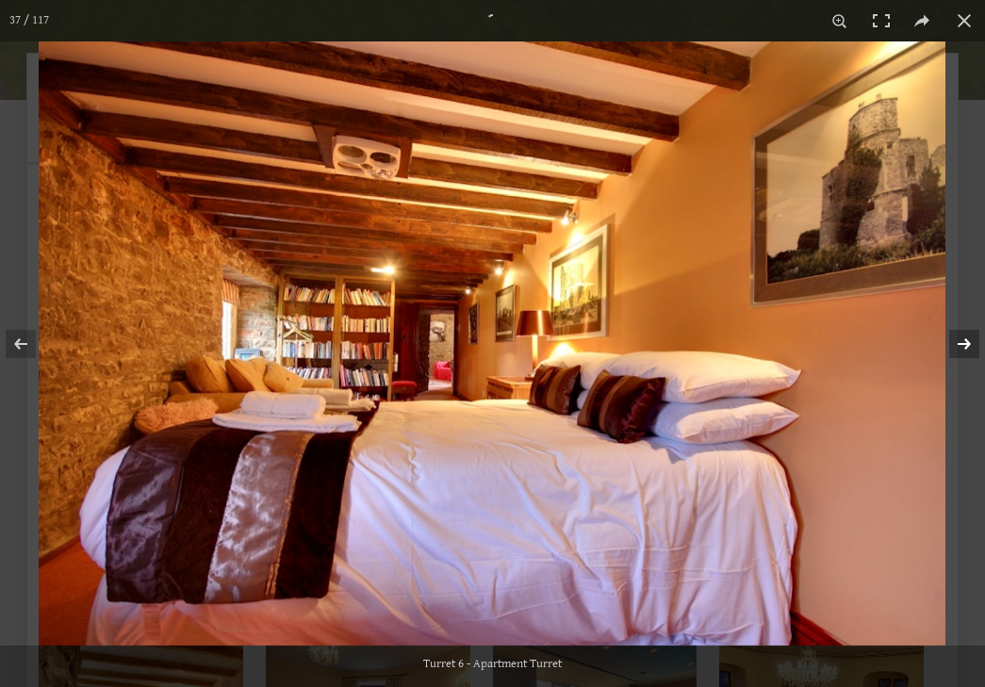
click at [970, 335] on button at bounding box center [952, 344] width 66 height 94
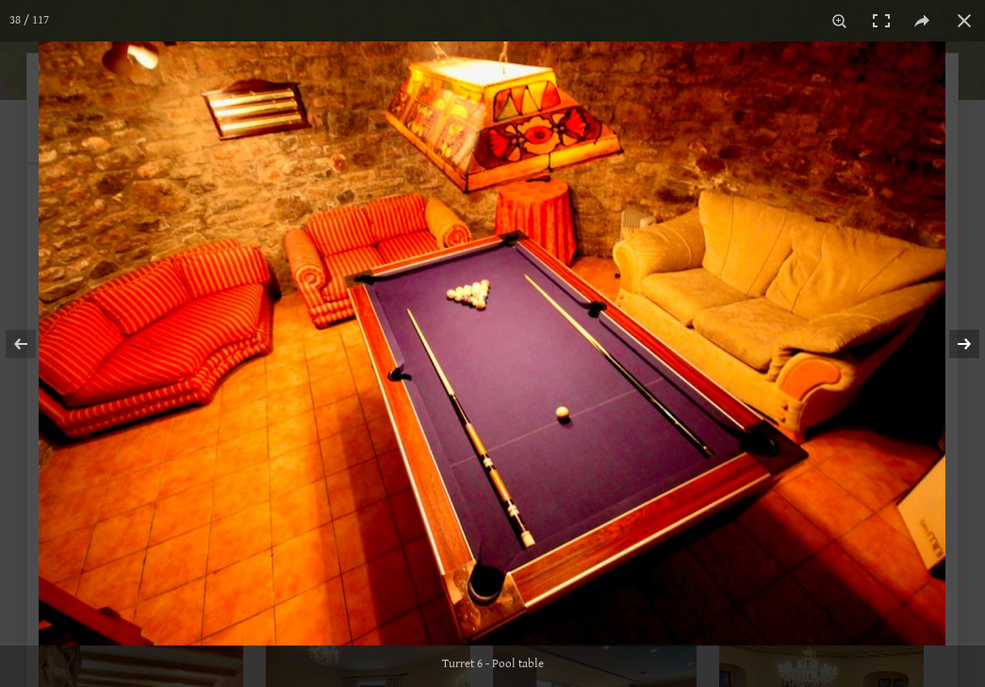
click at [970, 335] on button at bounding box center [952, 344] width 66 height 94
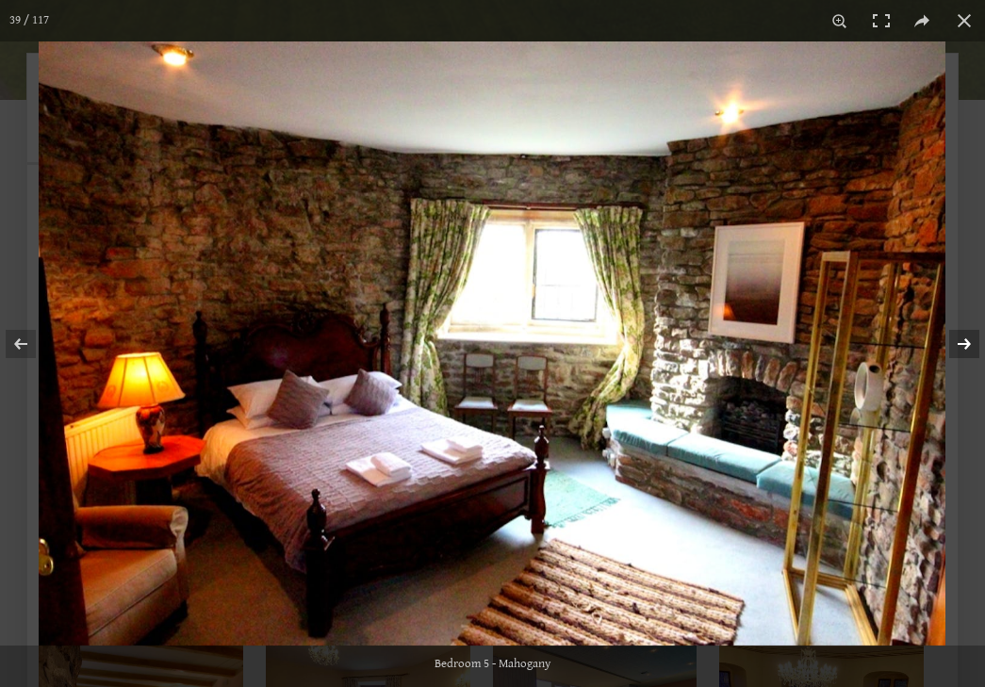
click at [970, 335] on button at bounding box center [952, 344] width 66 height 94
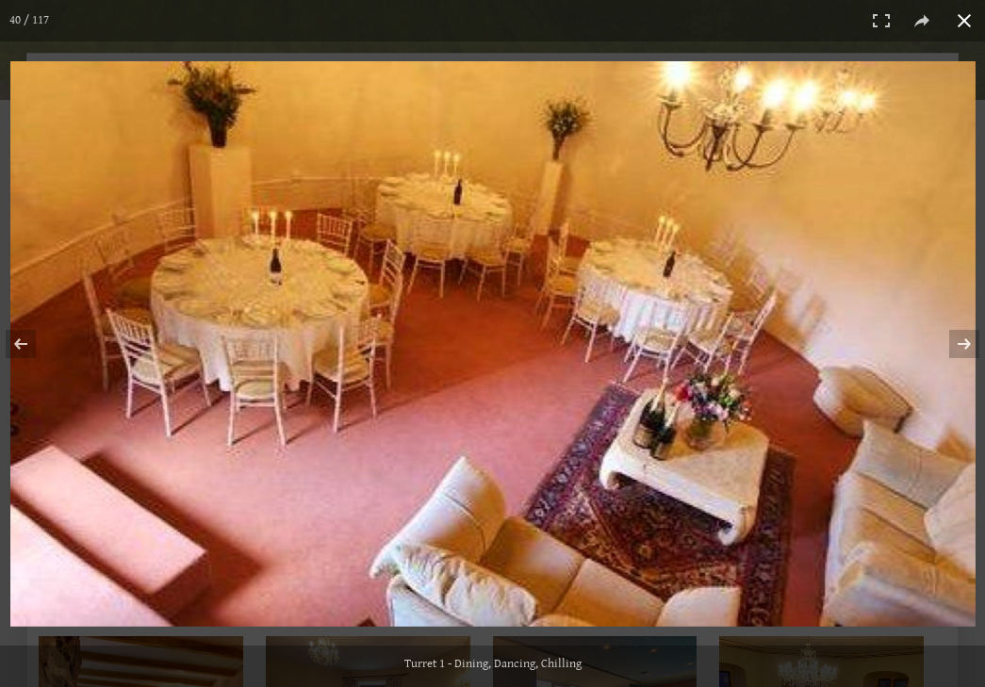
click at [969, 16] on button at bounding box center [964, 20] width 41 height 41
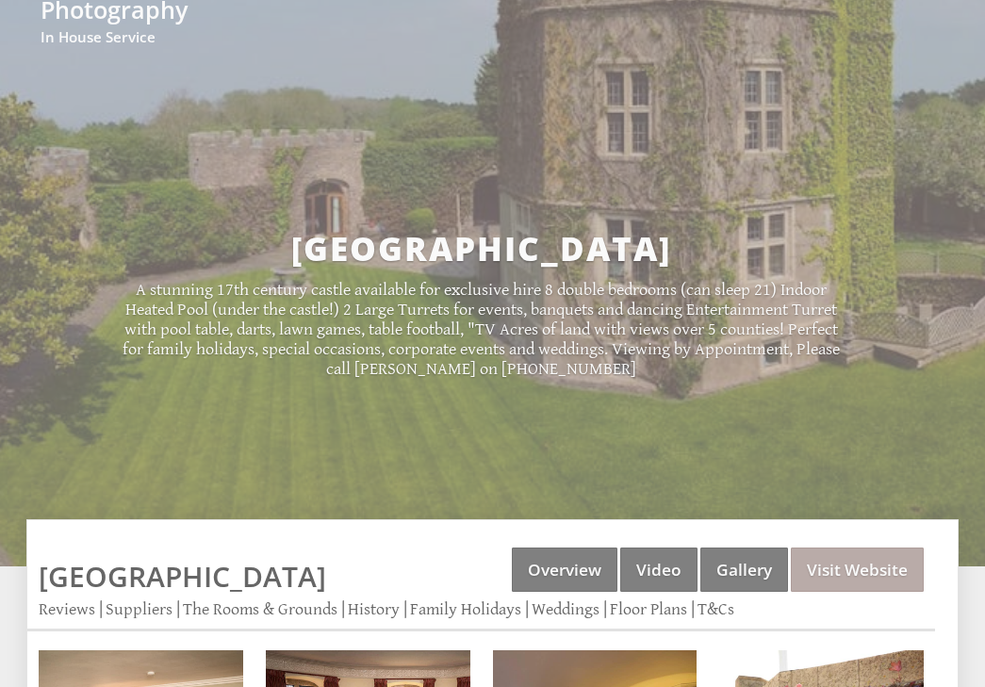
scroll to position [0, 0]
